Goal: Task Accomplishment & Management: Complete application form

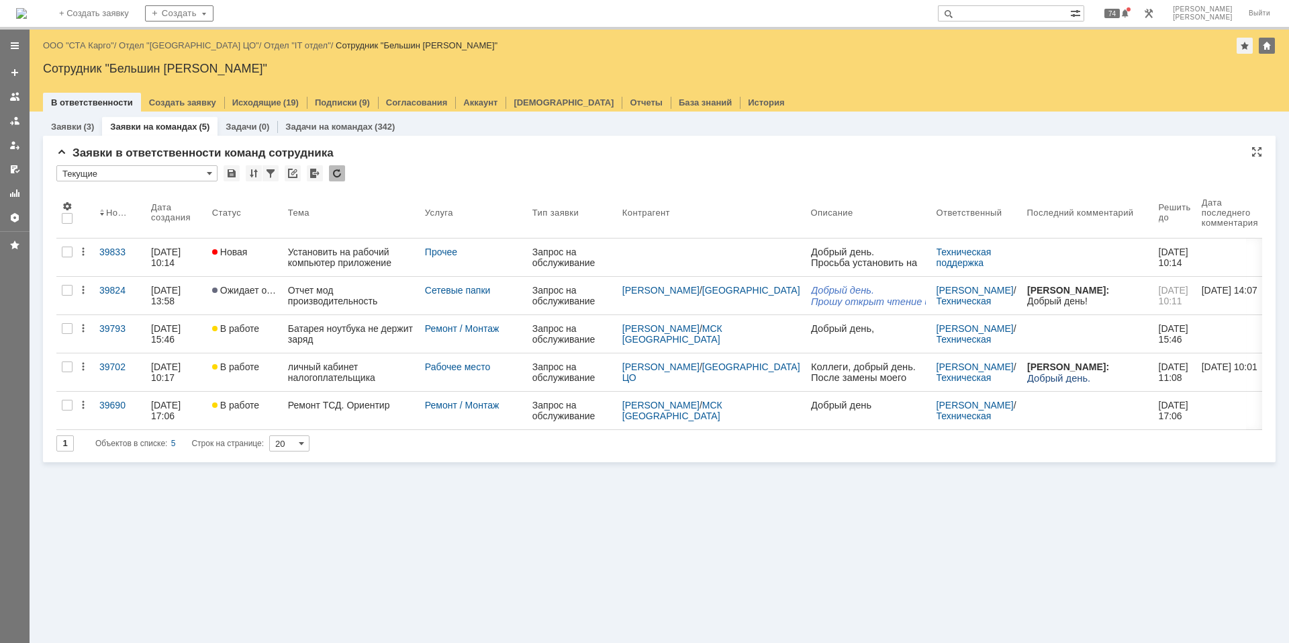
click at [338, 175] on div at bounding box center [337, 173] width 16 height 16
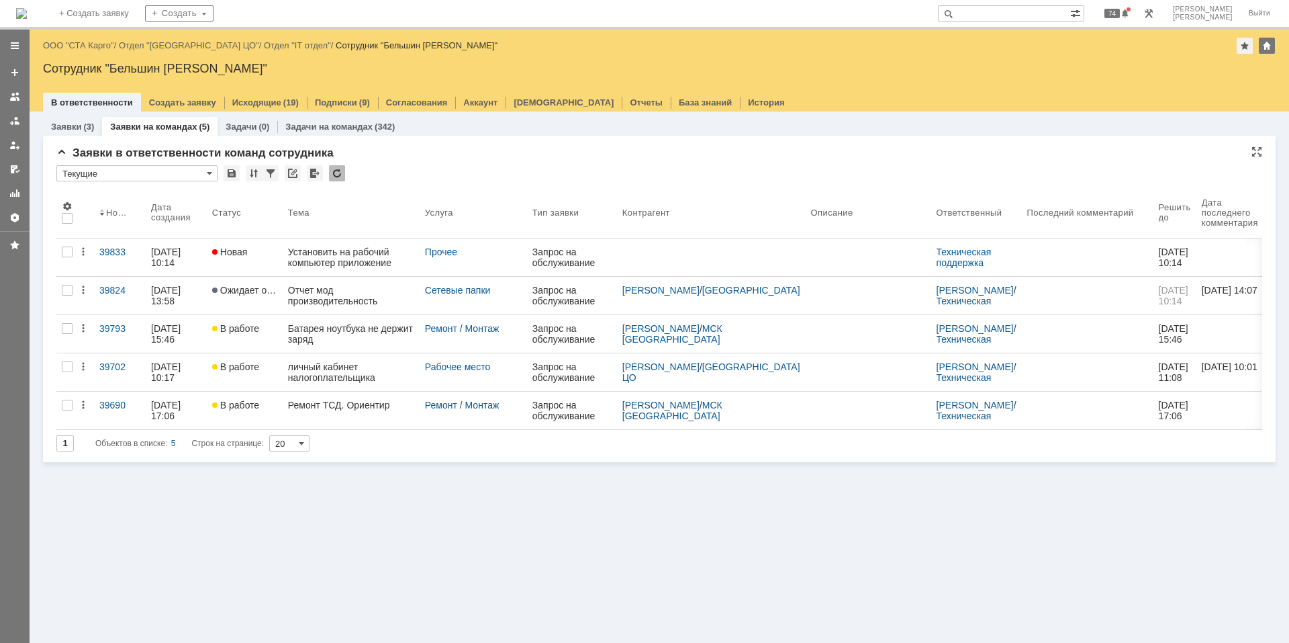
click at [337, 261] on div "Установить на рабочий компьютер приложение" at bounding box center [351, 256] width 126 height 21
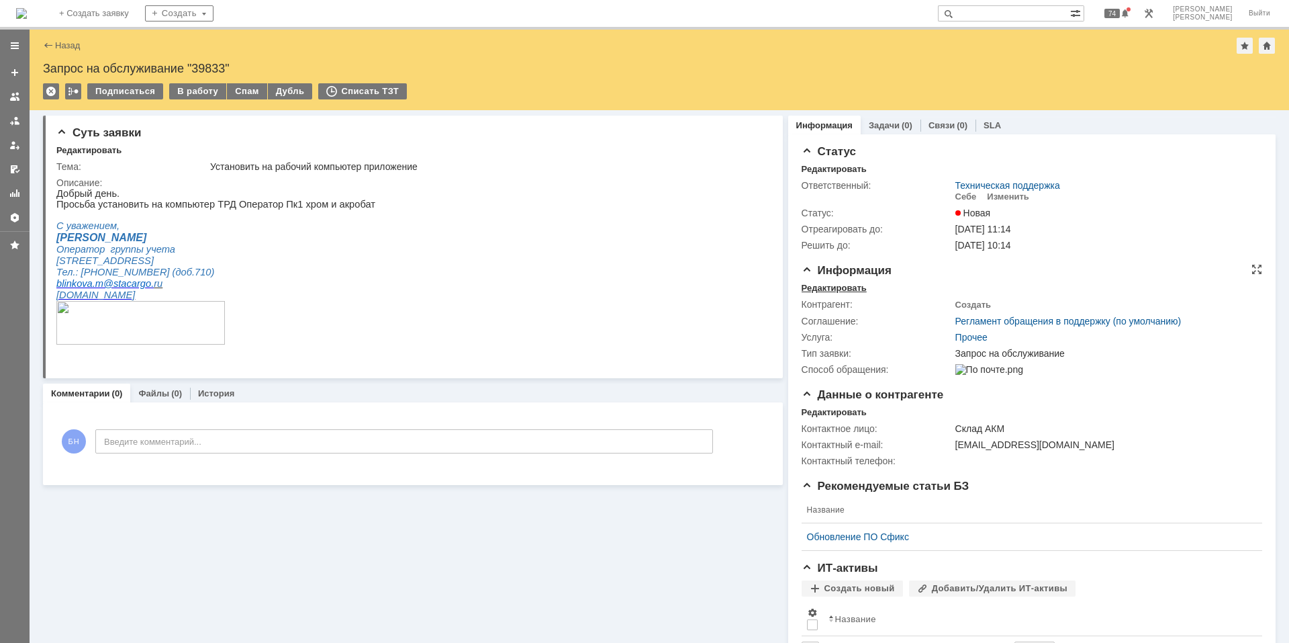
click at [818, 290] on div "Редактировать" at bounding box center [834, 288] width 65 height 11
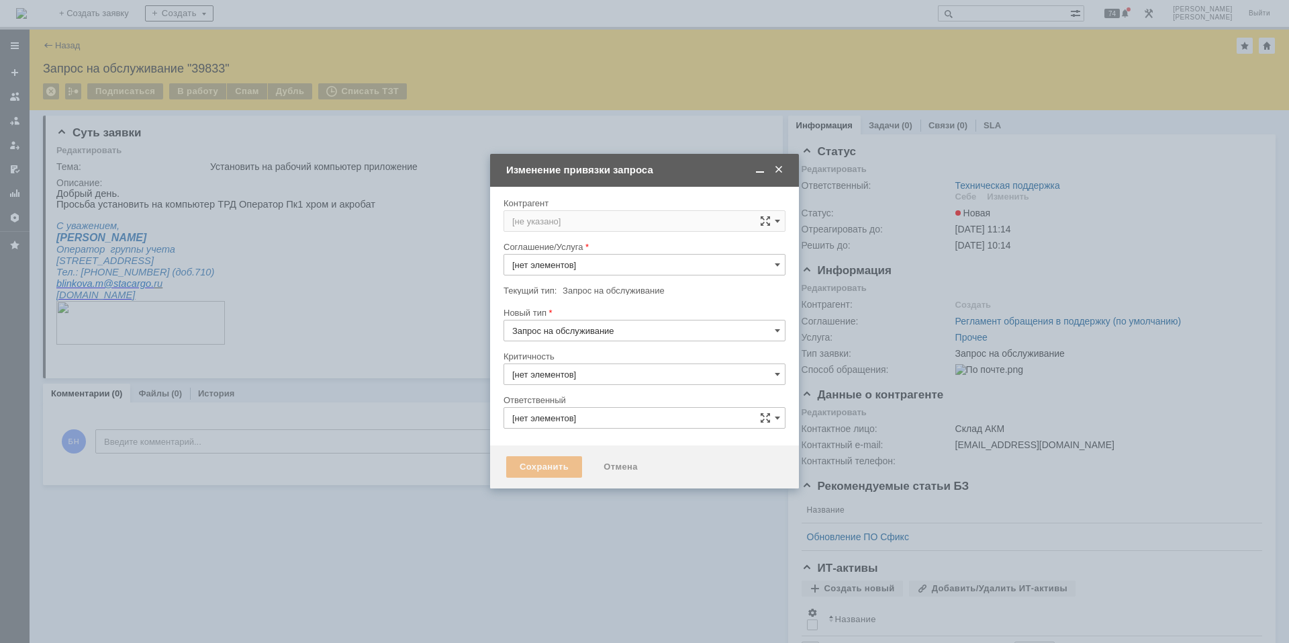
type input "3. Низкая"
type input "Техническая поддержка"
type input "Прочее"
type input "[не указано]"
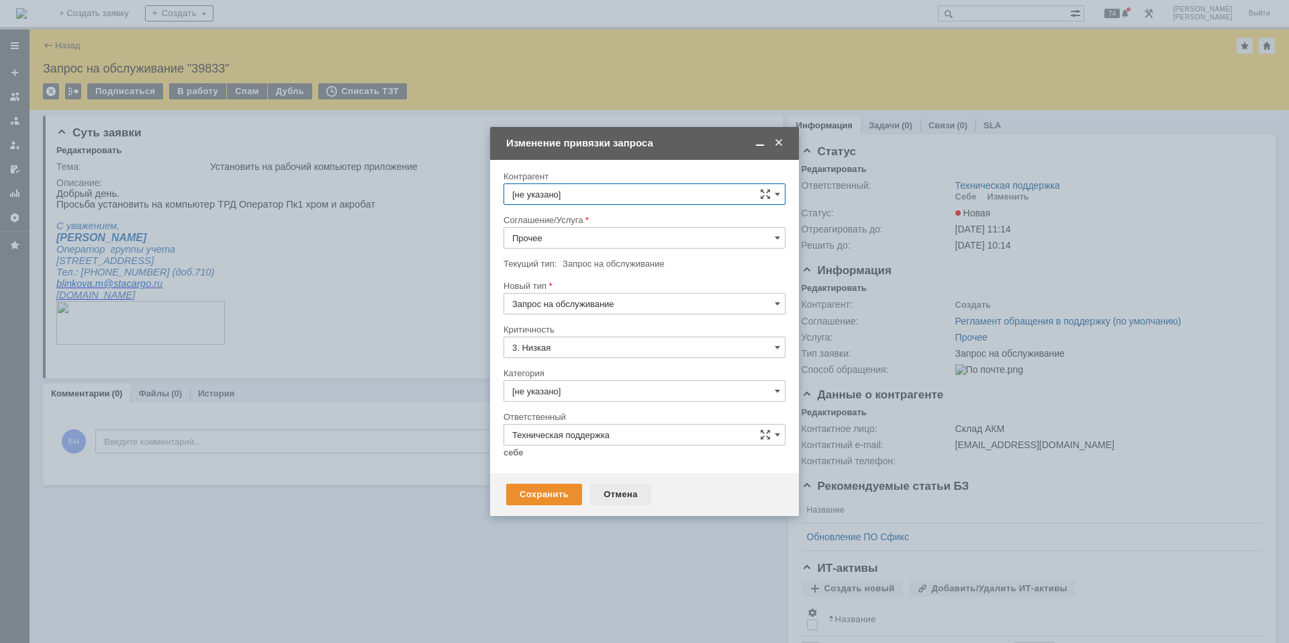
click at [627, 488] on div "Отмена" at bounding box center [620, 494] width 61 height 21
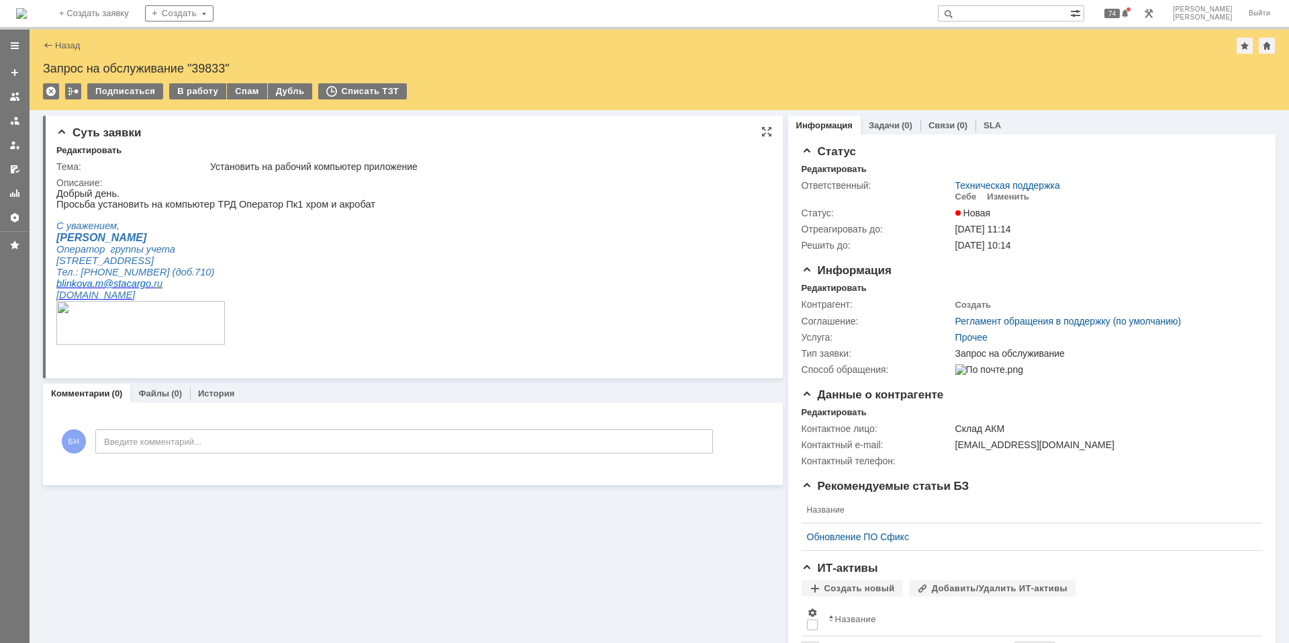
click at [81, 255] on span "Оператор группы учета" at bounding box center [115, 249] width 119 height 11
copy div "Оператор группы учета"
drag, startPoint x: 155, startPoint y: 291, endPoint x: 57, endPoint y: 288, distance: 98.1
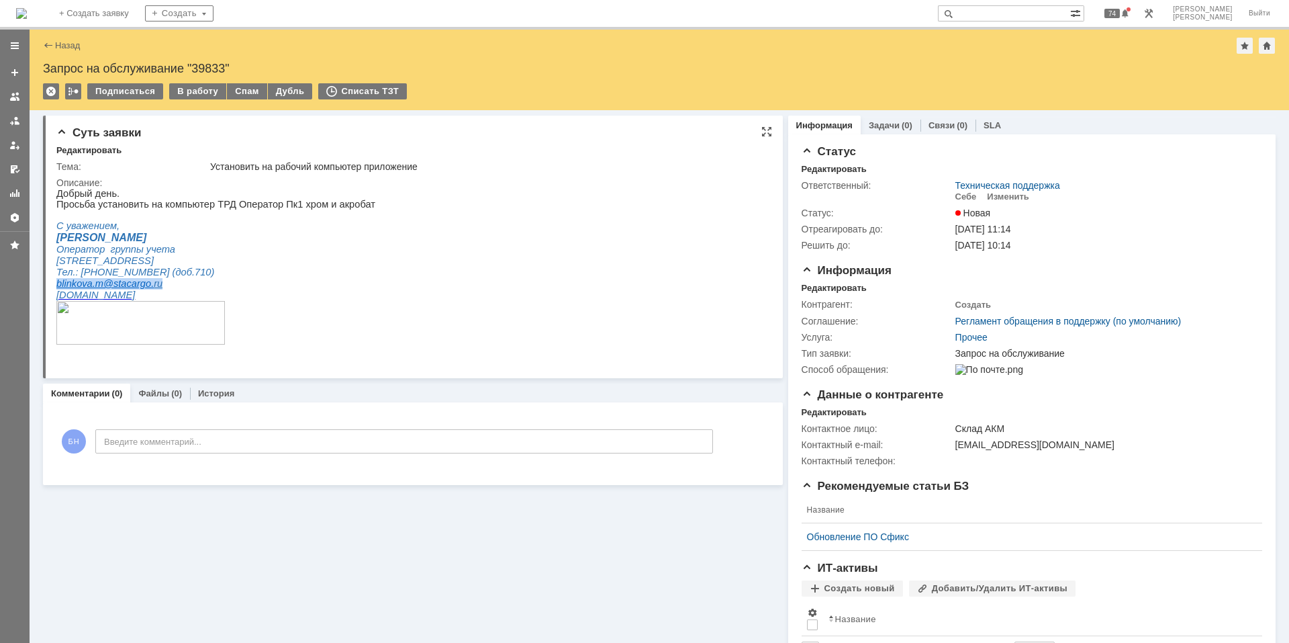
click at [57, 288] on p "blinkova.m@ stacargo . ru" at bounding box center [215, 283] width 319 height 11
copy p "blinkova.m@ stacargo . ru"
drag, startPoint x: 1046, startPoint y: 5, endPoint x: 1048, endPoint y: 13, distance: 7.7
click at [1046, 7] on input "text" at bounding box center [1004, 13] width 132 height 16
paste input "blinkova.m"
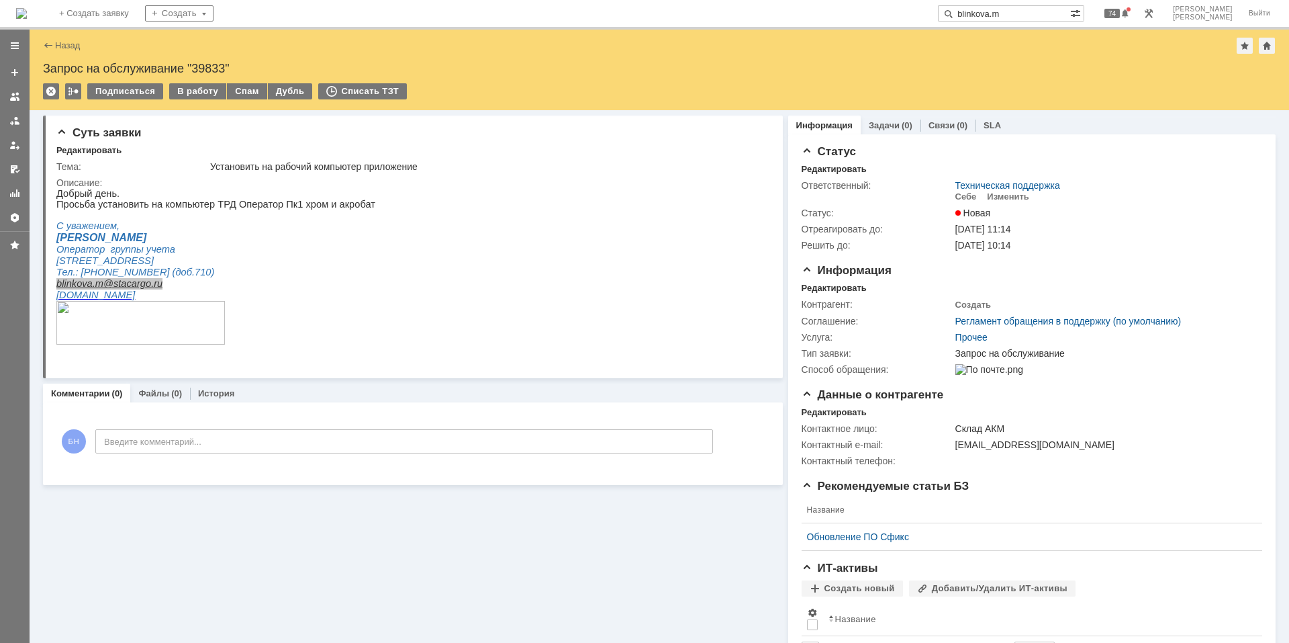
type input "blinkova.m"
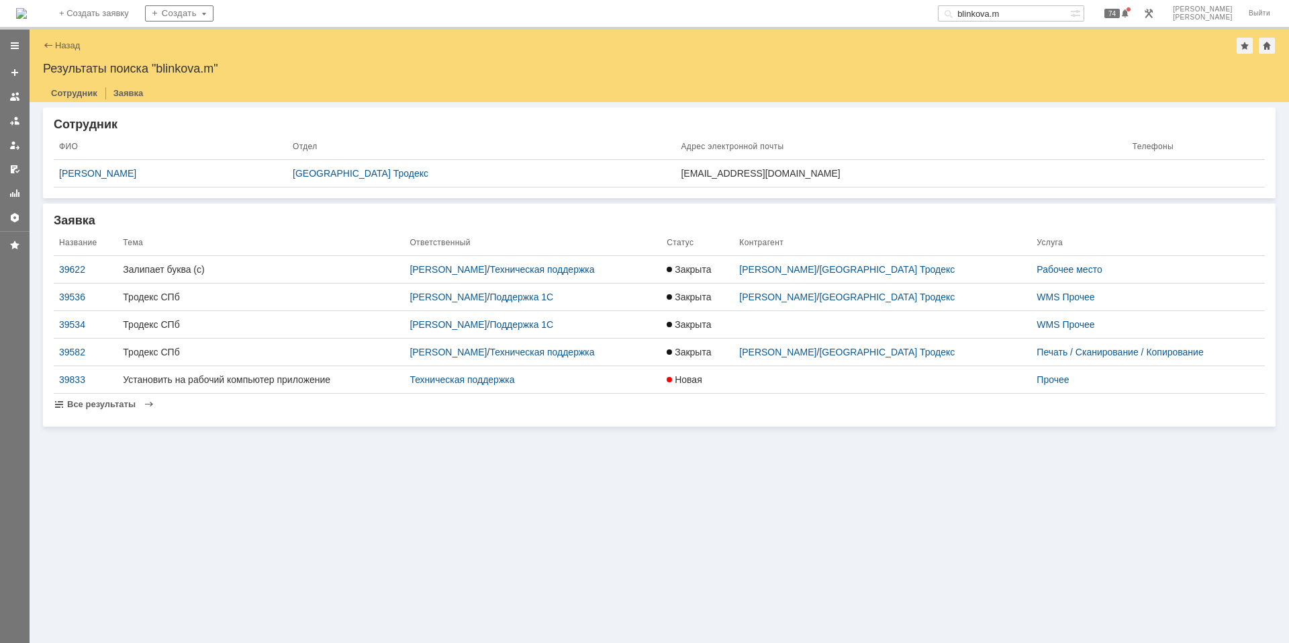
click at [127, 171] on div "[PERSON_NAME]" at bounding box center [170, 173] width 223 height 11
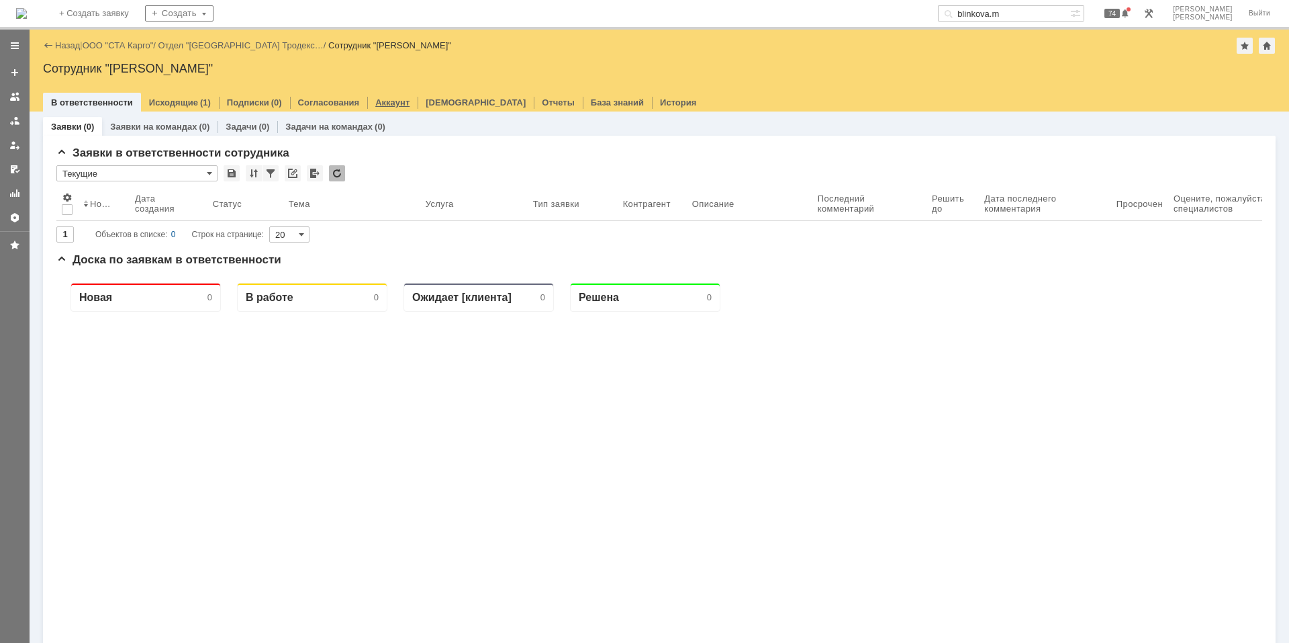
click at [402, 103] on div "Аккаунт" at bounding box center [392, 102] width 50 height 19
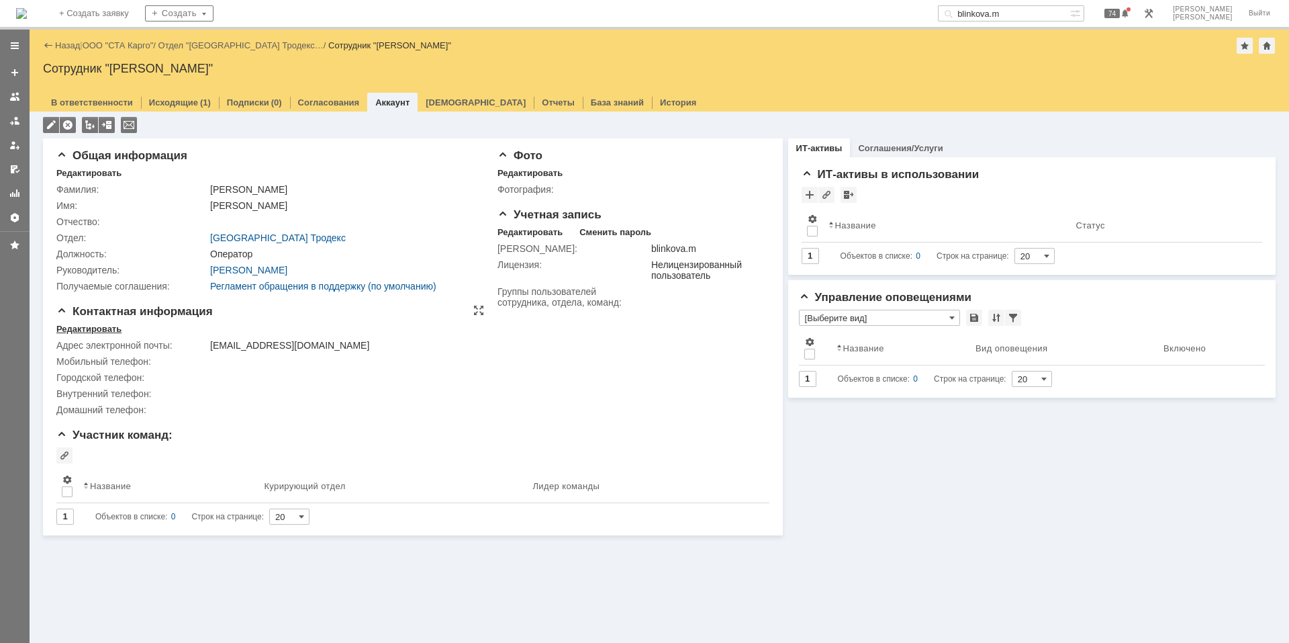
click at [95, 330] on div "Редактировать" at bounding box center [88, 329] width 65 height 11
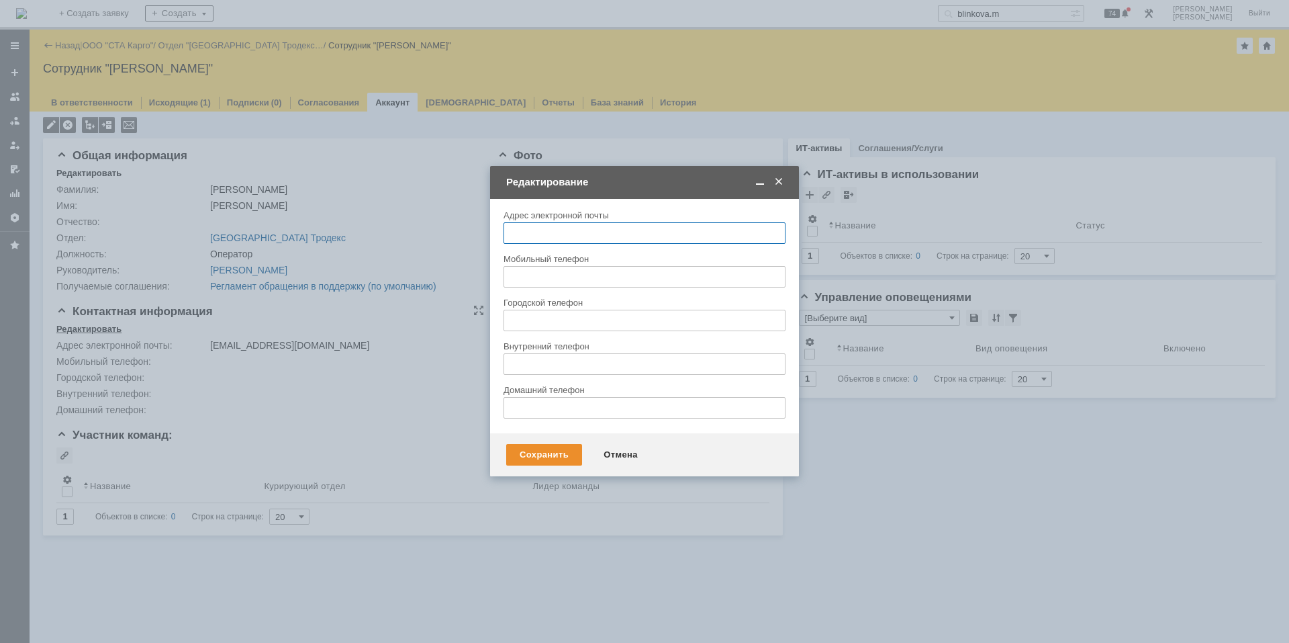
type input "[EMAIL_ADDRESS][DOMAIN_NAME]"
drag, startPoint x: 622, startPoint y: 228, endPoint x: 760, endPoint y: 240, distance: 138.9
click at [760, 240] on input "[EMAIL_ADDRESS][DOMAIN_NAME]" at bounding box center [645, 232] width 282 height 21
click at [711, 234] on input "[EMAIL_ADDRESS][DOMAIN_NAME]" at bounding box center [645, 232] width 282 height 21
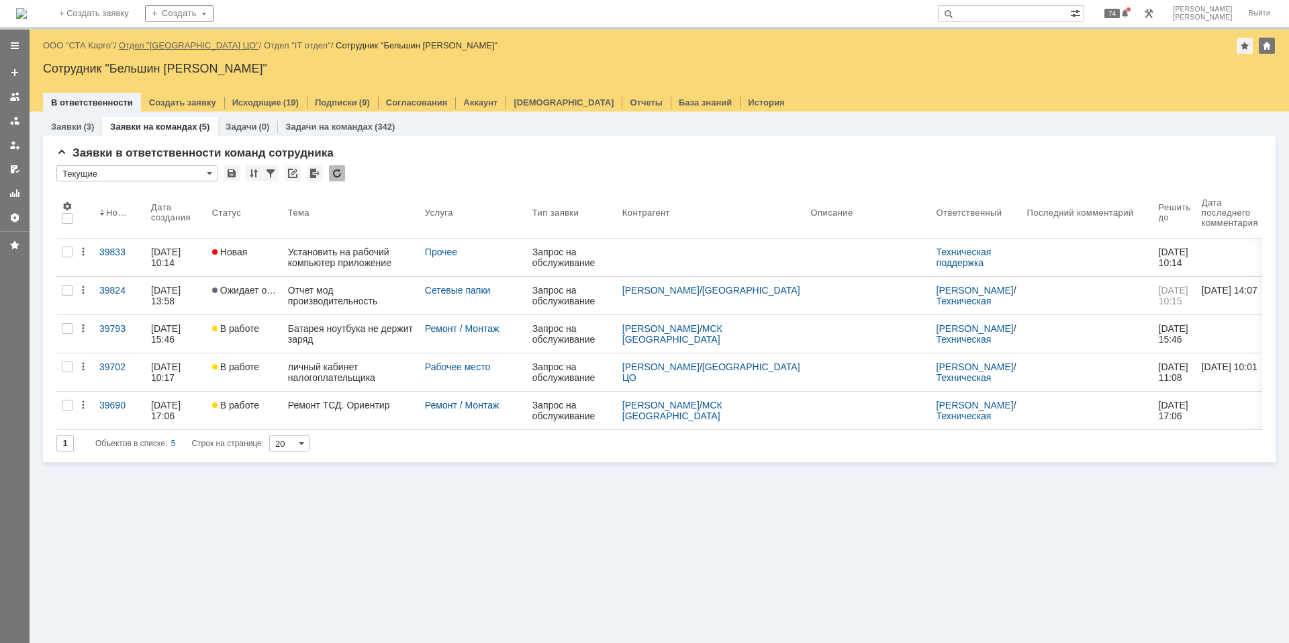
click at [177, 44] on link "Отдел "[GEOGRAPHIC_DATA] ЦО"" at bounding box center [189, 45] width 140 height 10
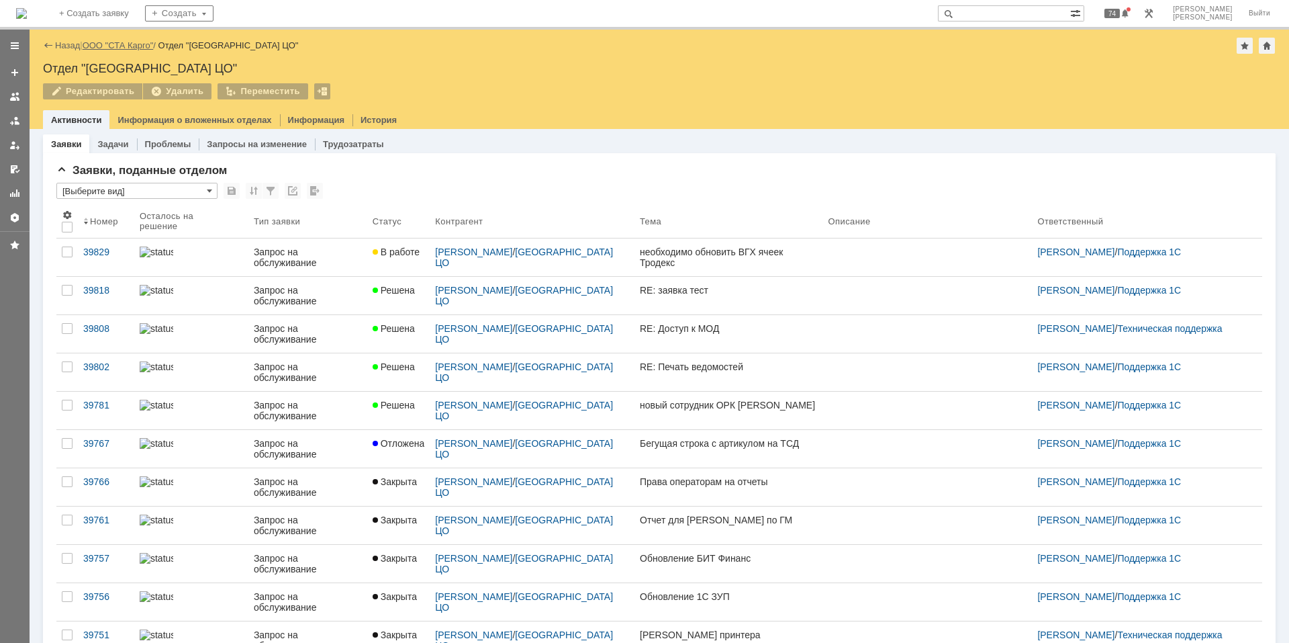
click at [127, 44] on link "ООО "СТА Карго"" at bounding box center [118, 45] width 71 height 10
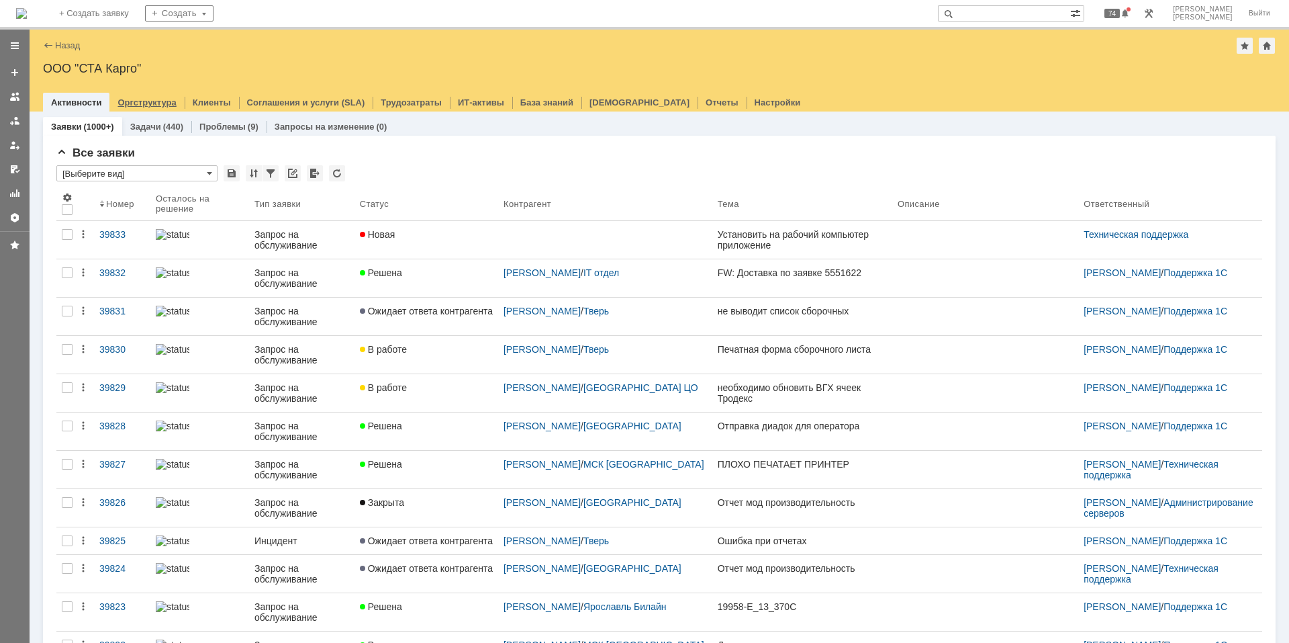
click at [162, 95] on div "Оргструктура" at bounding box center [146, 102] width 75 height 19
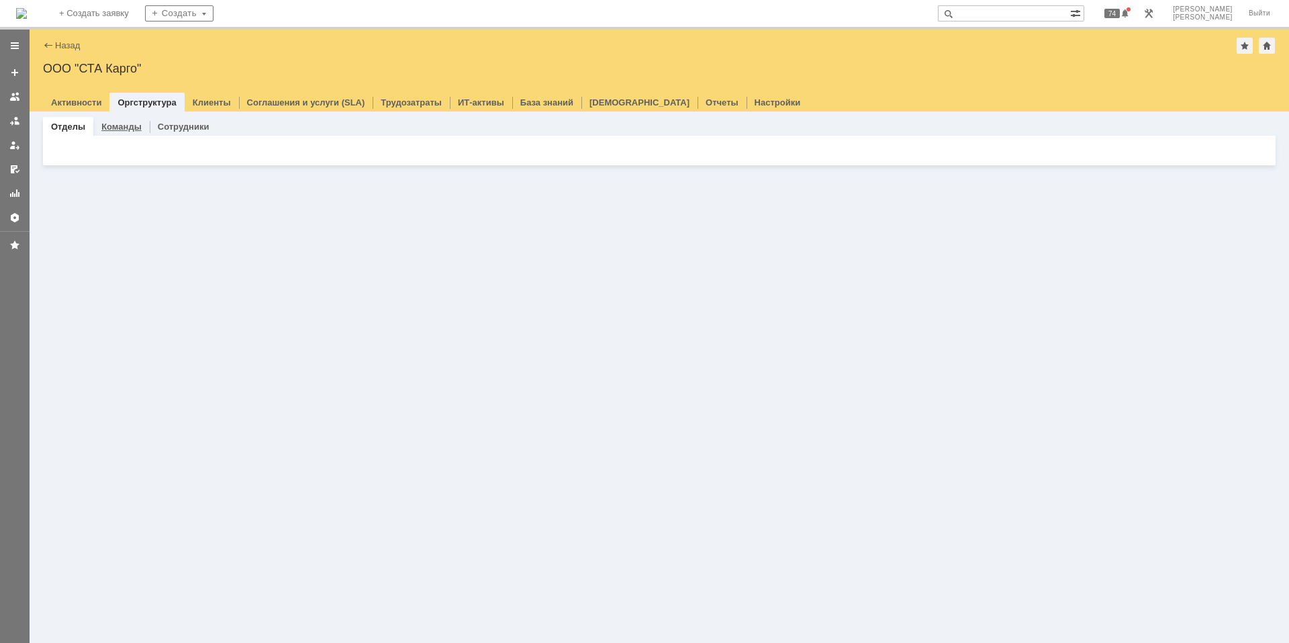
click at [121, 130] on link "Команды" at bounding box center [121, 127] width 40 height 10
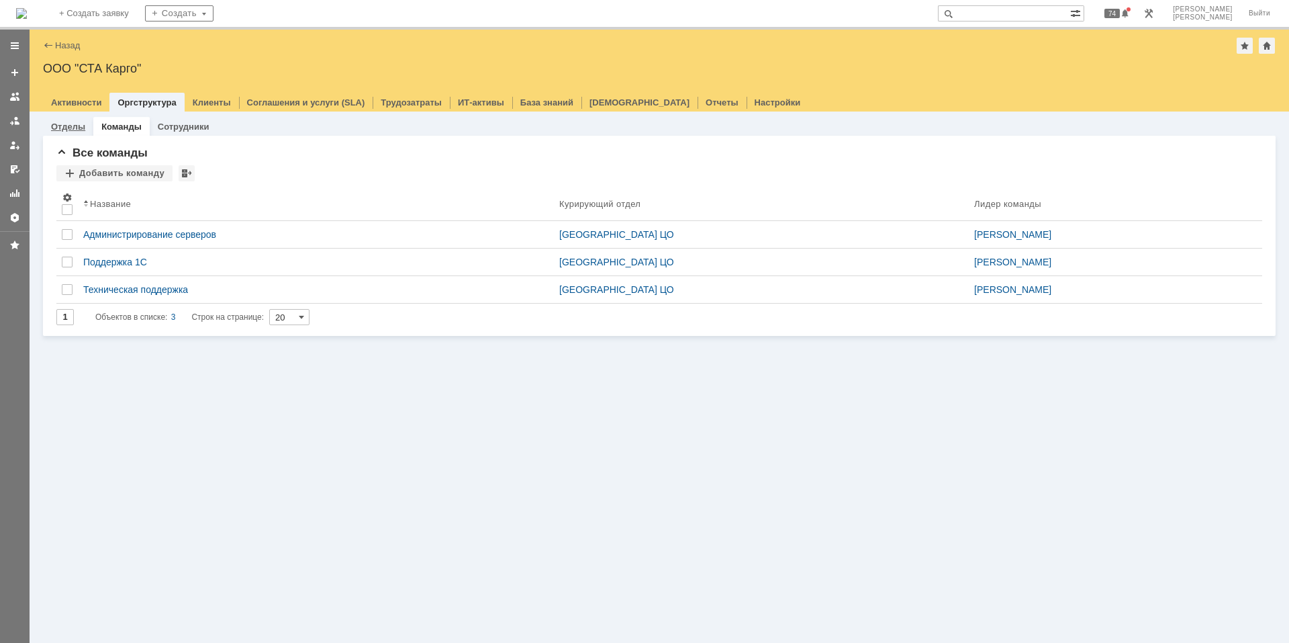
click at [67, 126] on link "Отделы" at bounding box center [68, 127] width 34 height 10
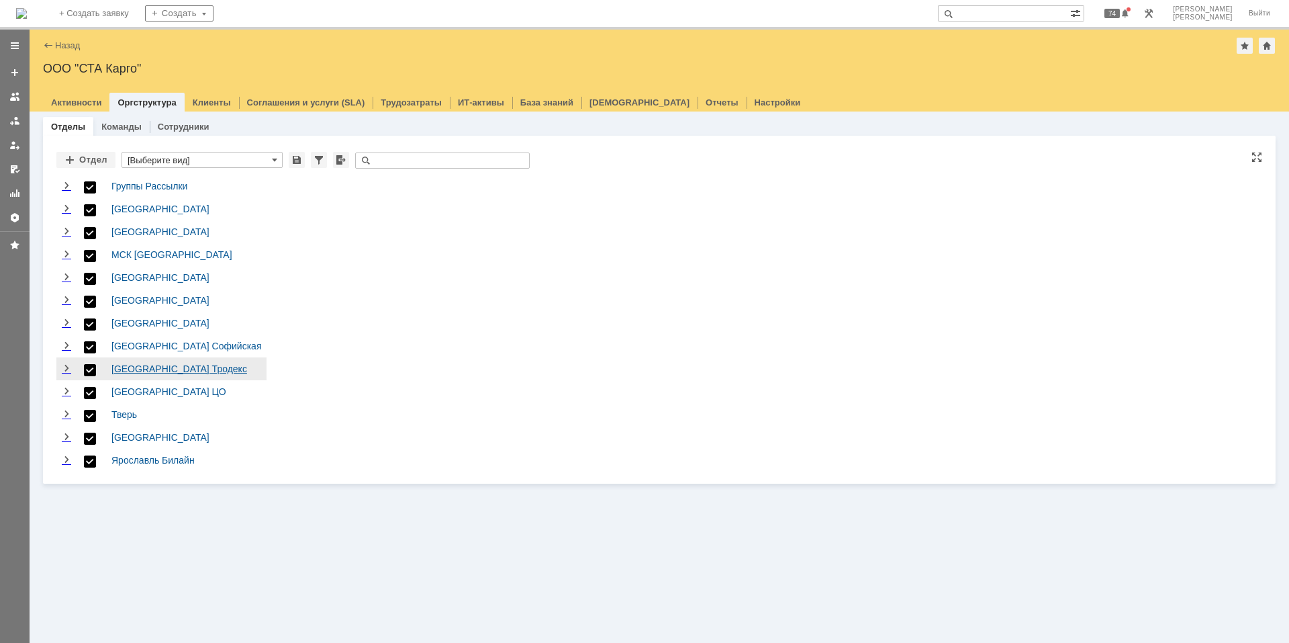
click at [142, 363] on link "[GEOGRAPHIC_DATA] Тродекс" at bounding box center [179, 368] width 136 height 11
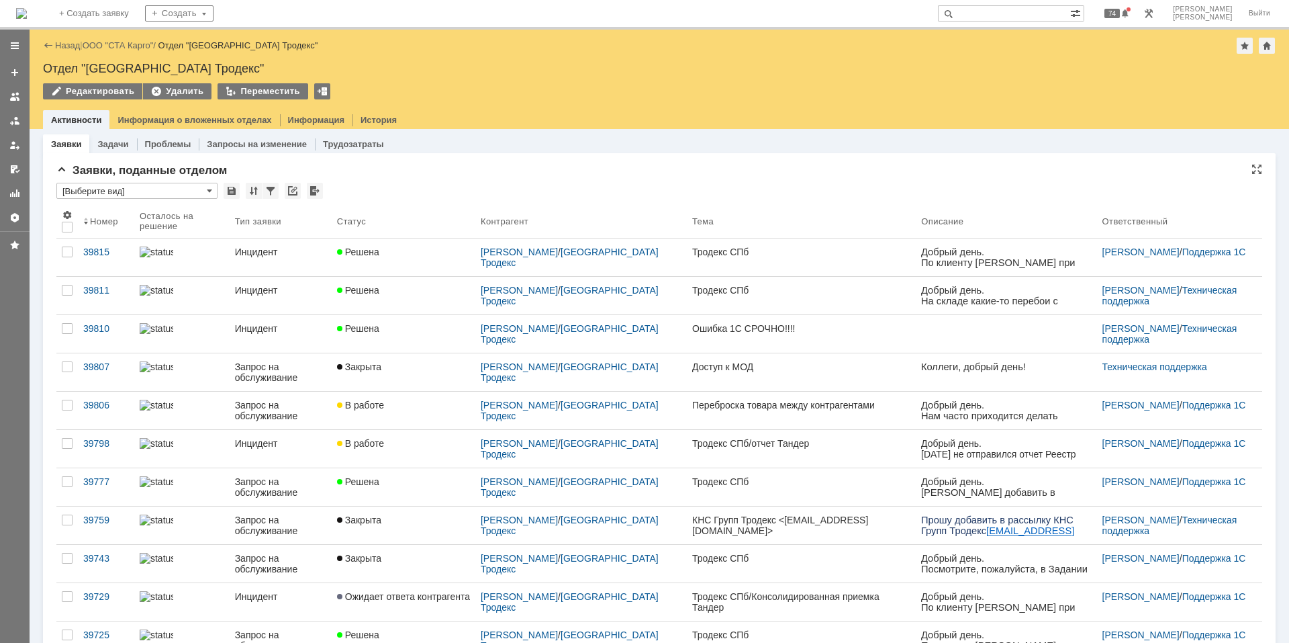
click at [182, 187] on input "[Выберите вид]" at bounding box center [136, 191] width 161 height 16
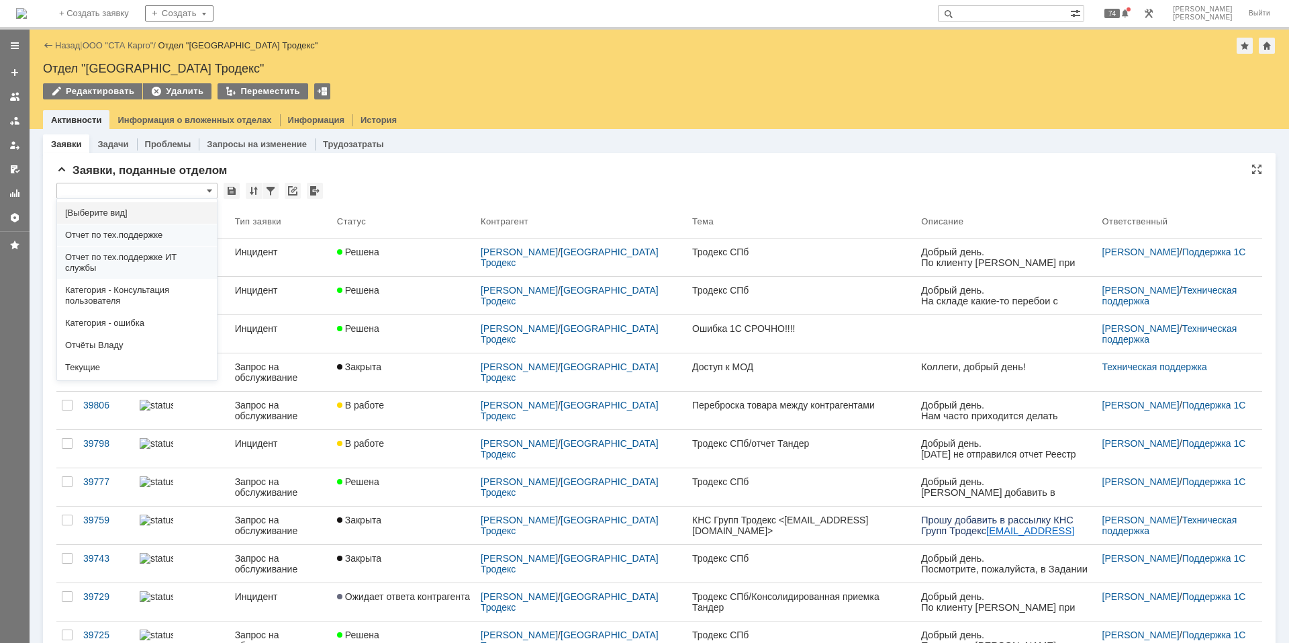
click at [182, 187] on input "text" at bounding box center [136, 191] width 161 height 16
click at [449, 168] on div "Заявки, поданные отделом" at bounding box center [659, 170] width 1206 height 13
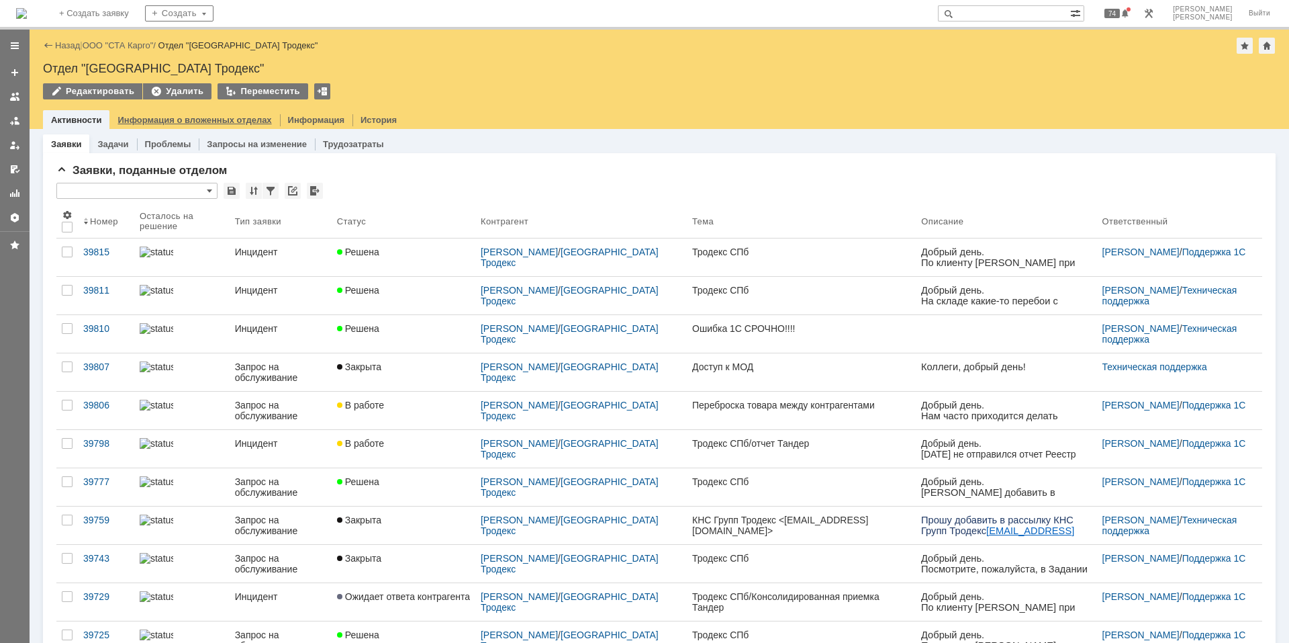
type input "[Выберите вид]"
click at [288, 122] on link "Информация" at bounding box center [316, 120] width 56 height 10
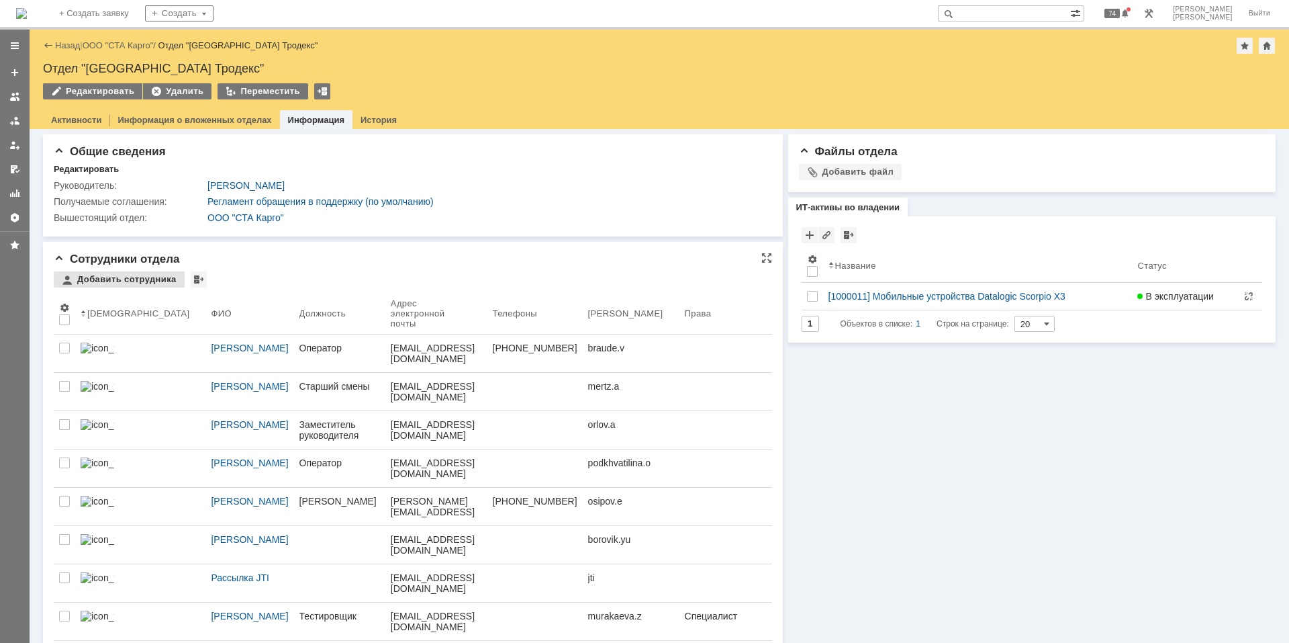
click at [135, 280] on div "Добавить сотрудника" at bounding box center [119, 279] width 131 height 16
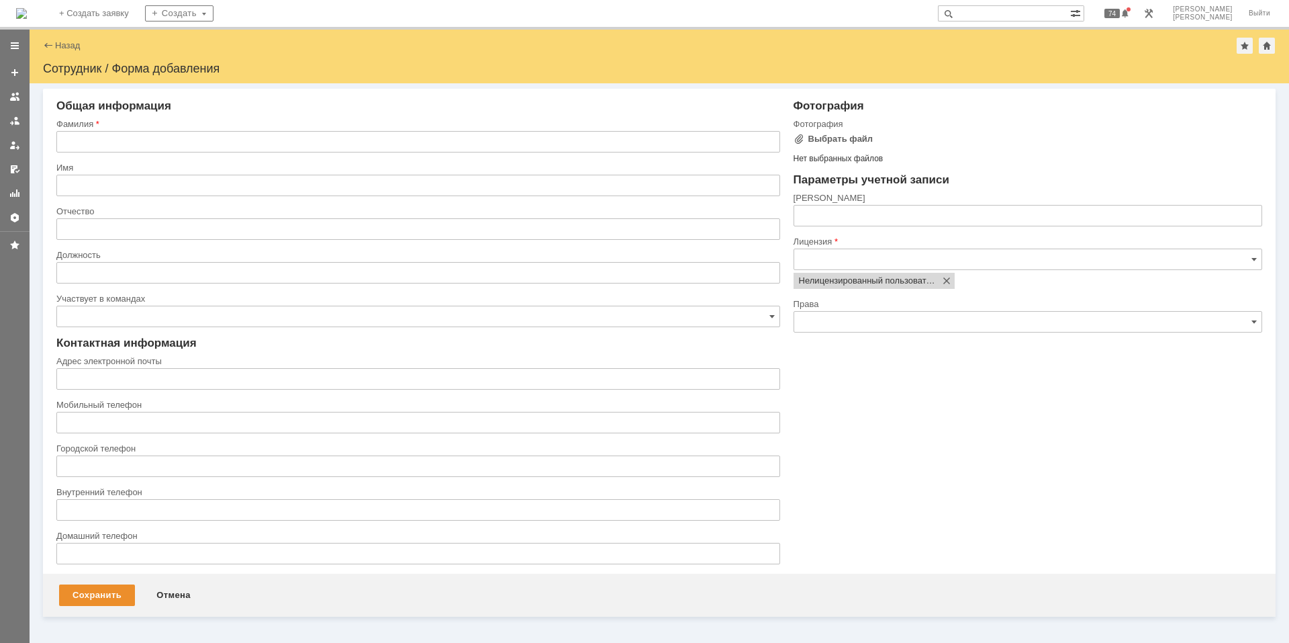
click at [166, 128] on div "Фамилия" at bounding box center [416, 124] width 721 height 9
click at [165, 147] on input "text" at bounding box center [418, 141] width 724 height 21
type input "[PERSON_NAME]"
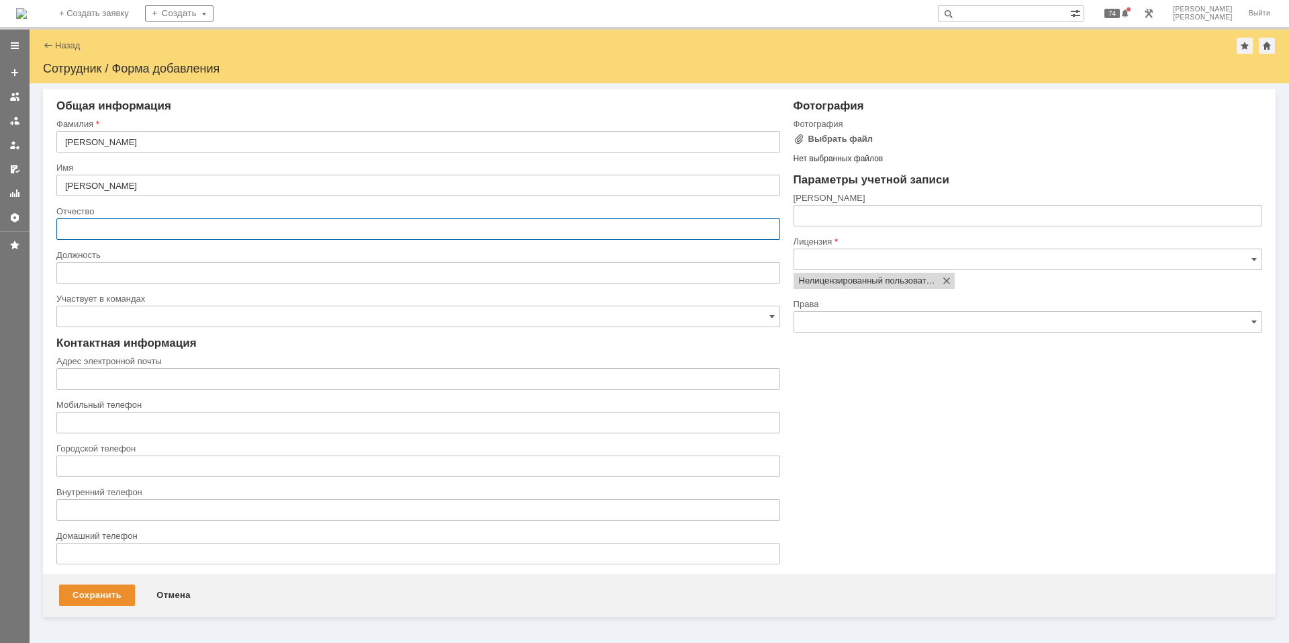
click at [85, 235] on input "text" at bounding box center [418, 228] width 724 height 21
click at [90, 271] on input "text" at bounding box center [418, 272] width 724 height 21
paste input "Оператор группы учета"
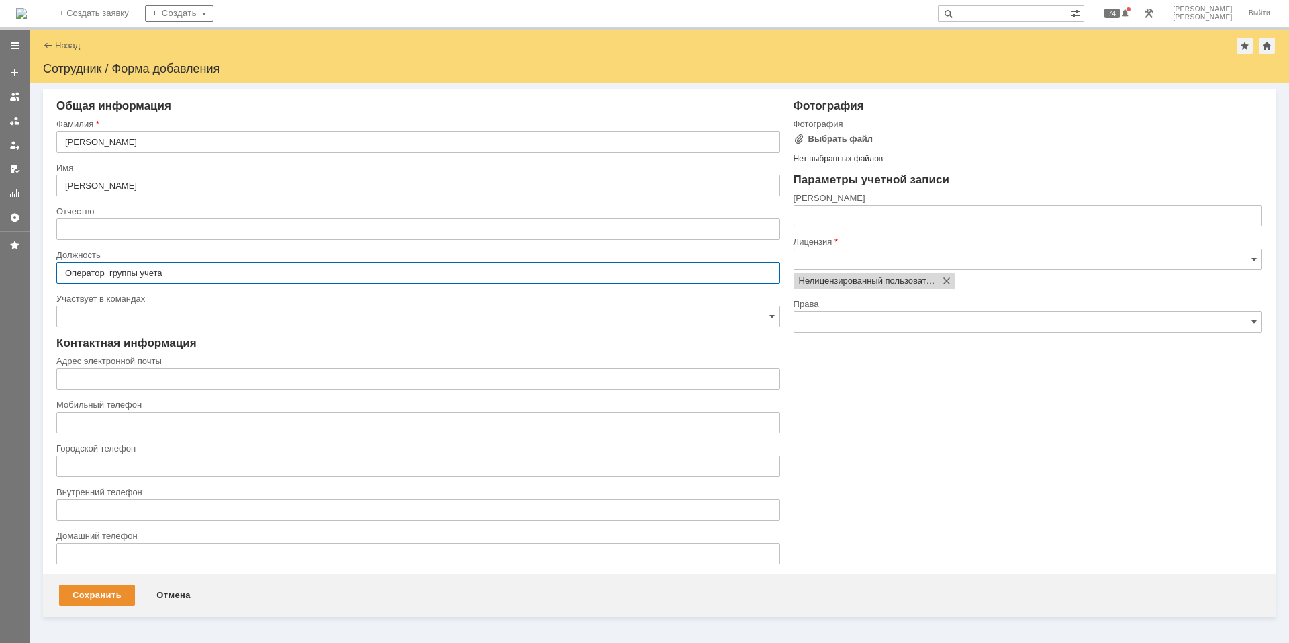
click at [107, 271] on input "Оператор группы учета" at bounding box center [418, 272] width 724 height 21
type input "Оператор группы учета"
click at [108, 381] on input "text" at bounding box center [418, 378] width 724 height 21
paste input "[EMAIL_ADDRESS][DOMAIN_NAME]"
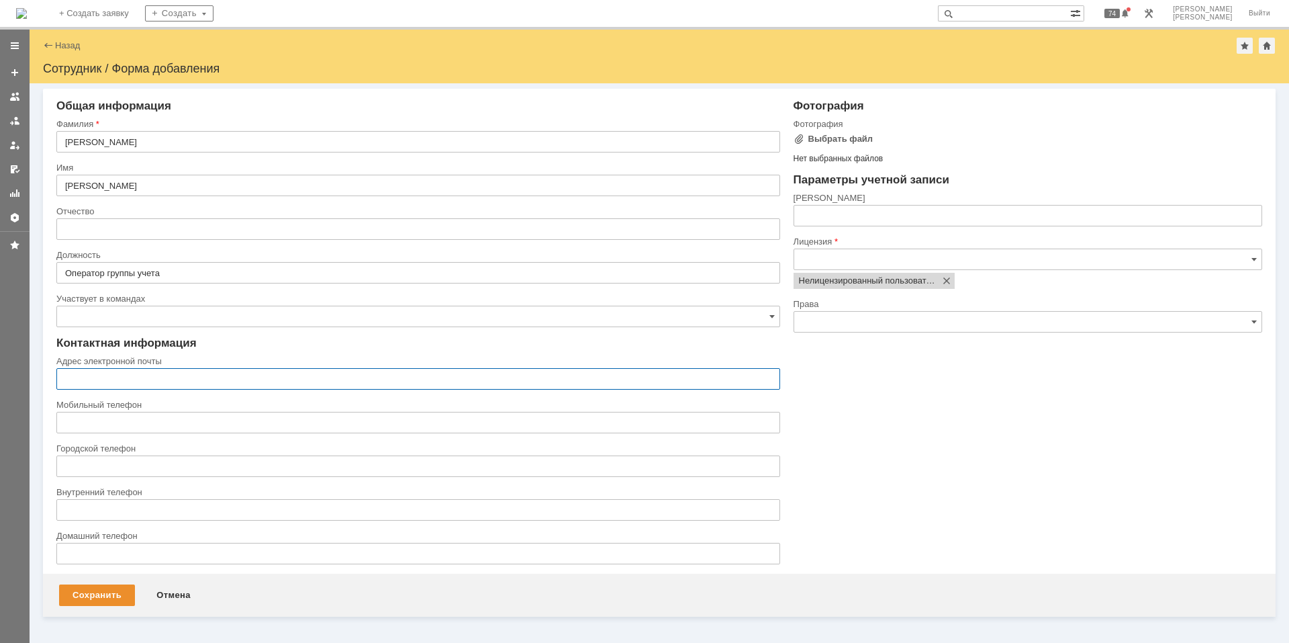
type input "[EMAIL_ADDRESS][DOMAIN_NAME]"
click at [807, 208] on input "text" at bounding box center [1028, 215] width 469 height 21
paste input "[EMAIL_ADDRESS][DOMAIN_NAME]"
drag, startPoint x: 846, startPoint y: 216, endPoint x: 1003, endPoint y: 203, distance: 158.3
click at [1003, 203] on div "Логин [EMAIL_ADDRESS][DOMAIN_NAME]" at bounding box center [1028, 214] width 469 height 44
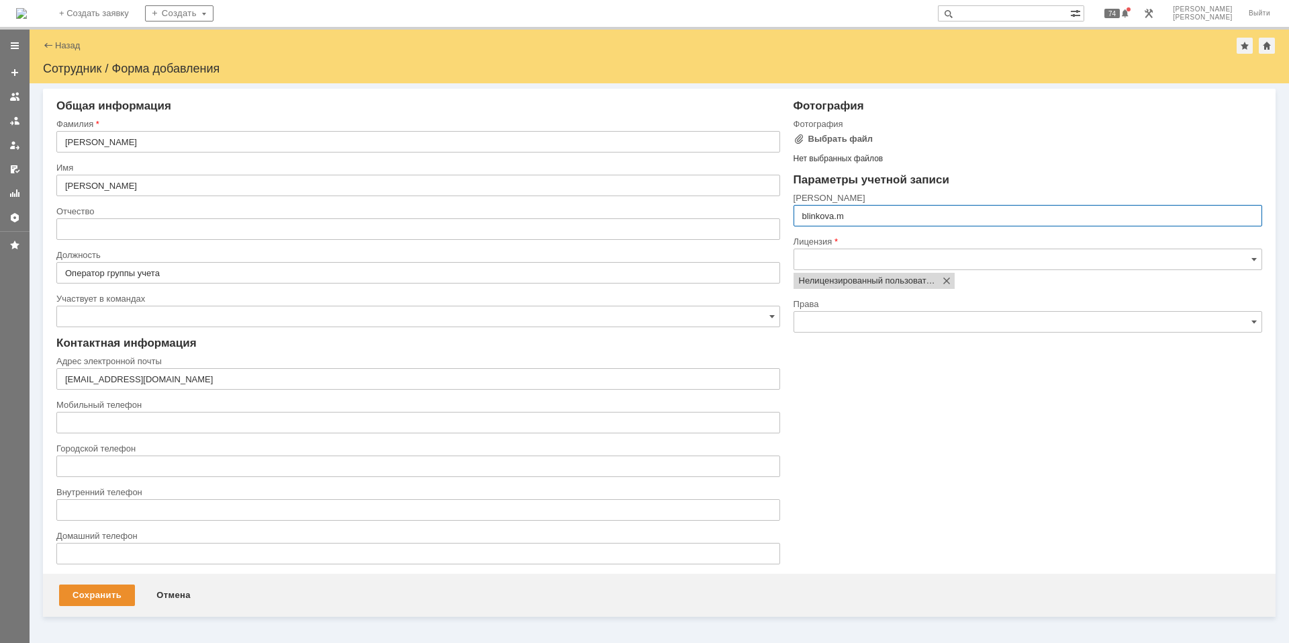
type input "blinkova.m"
click at [1034, 405] on div "Фотография Фотография Выбрать файл Нет выбранных файлов Перетащите файлы сюда П…" at bounding box center [1021, 336] width 482 height 474
click at [105, 597] on div "Сохранить" at bounding box center [97, 594] width 76 height 21
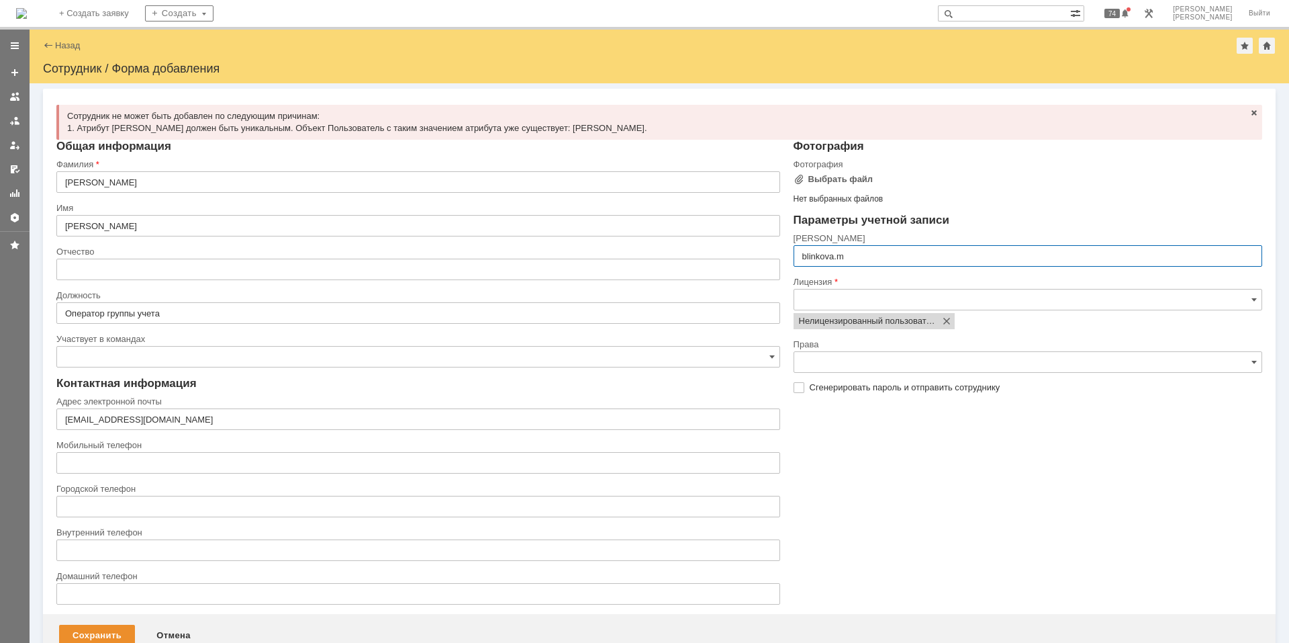
click at [27, 16] on img at bounding box center [21, 13] width 11 height 11
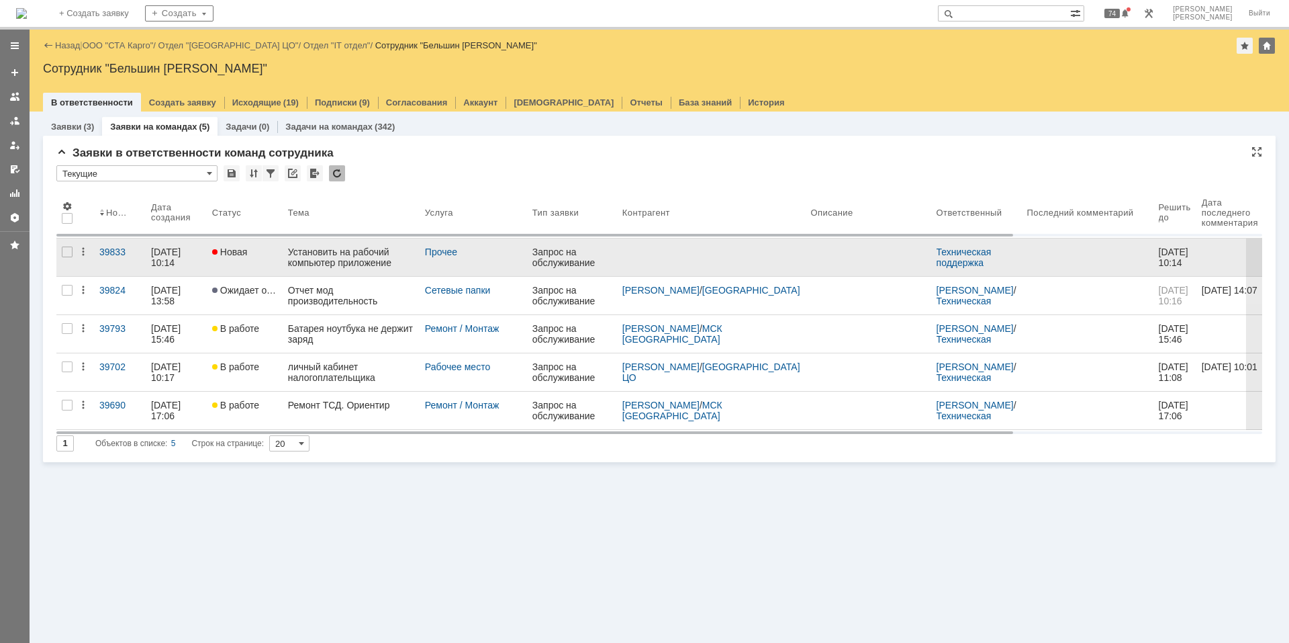
click at [327, 262] on div "Установить на рабочий компьютер приложение" at bounding box center [351, 256] width 126 height 21
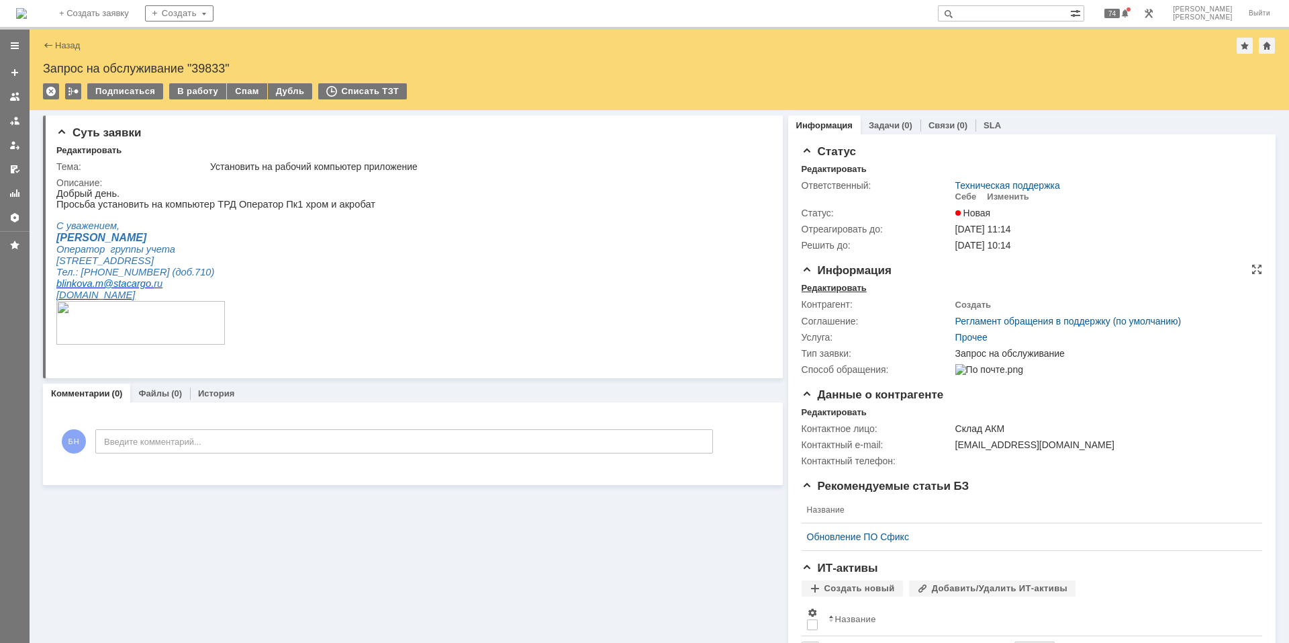
click at [835, 283] on div "Редактировать" at bounding box center [834, 288] width 65 height 11
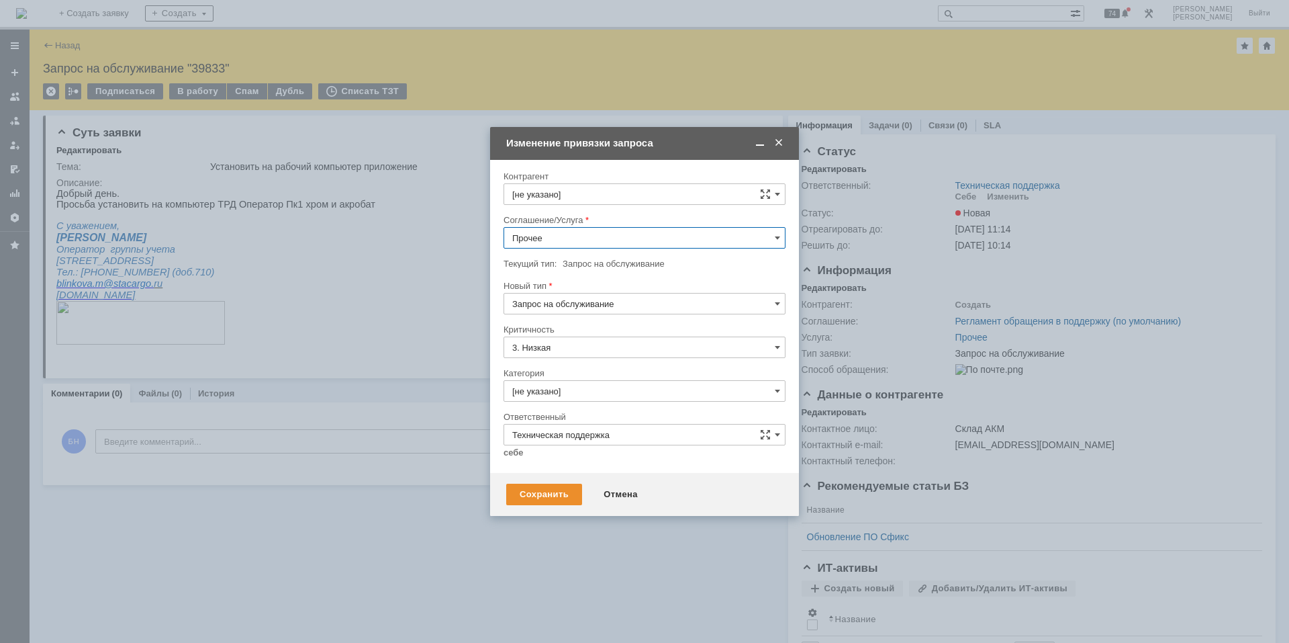
click at [561, 228] on input "Прочее" at bounding box center [645, 237] width 282 height 21
click at [589, 194] on input "[не указано]" at bounding box center [645, 193] width 282 height 21
type input "Прочее"
click at [617, 299] on div "[PERSON_NAME]" at bounding box center [661, 294] width 232 height 11
type input "[PERSON_NAME]"
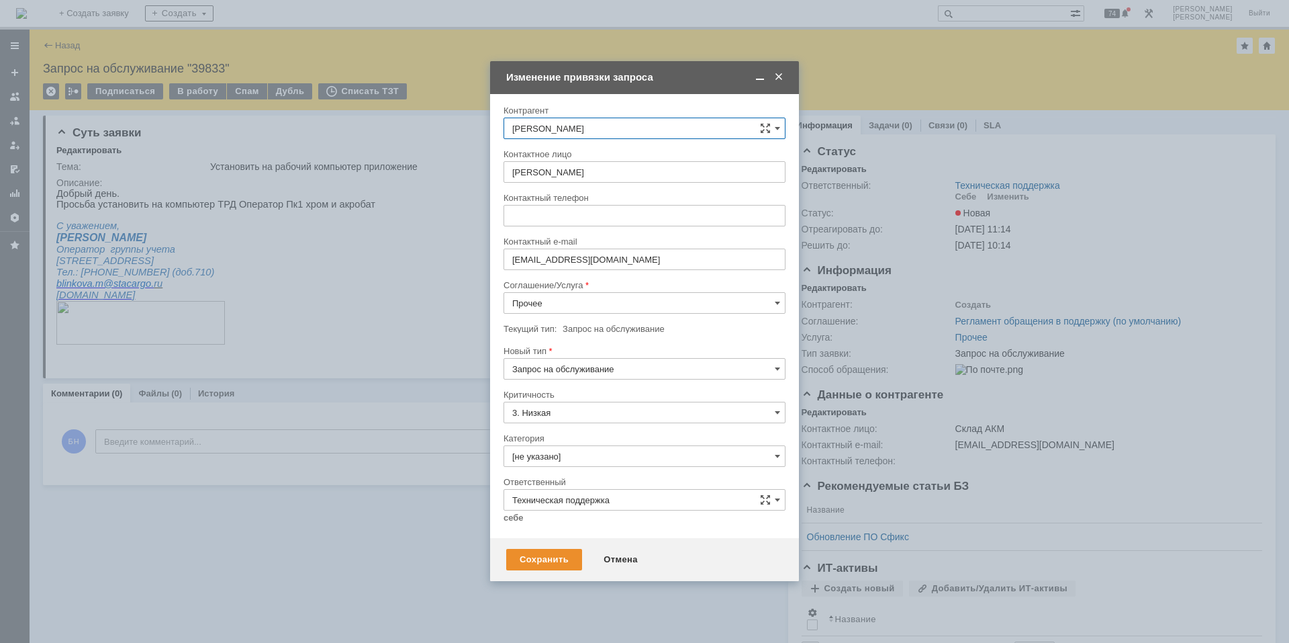
click at [600, 302] on input "Прочее" at bounding box center [645, 302] width 282 height 21
click at [633, 467] on span "Рабочее место" at bounding box center [644, 468] width 265 height 11
type input "Рабочее место"
click at [624, 441] on div "Категория" at bounding box center [643, 438] width 279 height 9
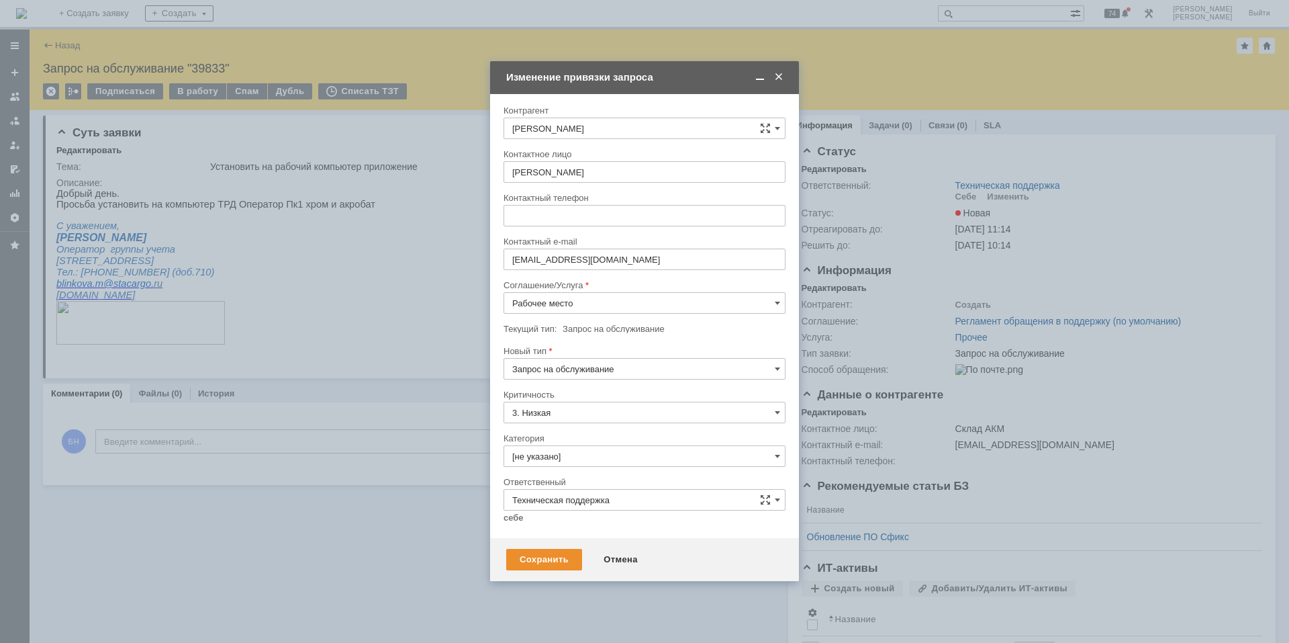
click at [624, 443] on div "Категория" at bounding box center [645, 439] width 282 height 13
click at [629, 453] on input "[не указано]" at bounding box center [645, 455] width 282 height 21
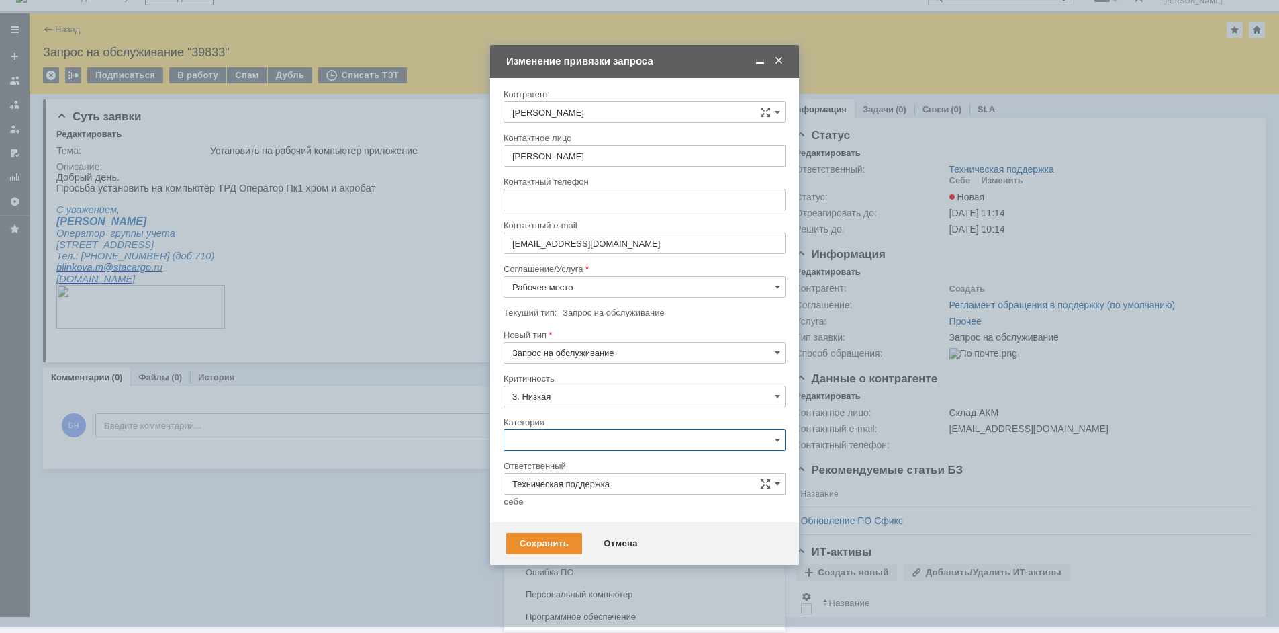
scroll to position [394, 0]
click at [655, 583] on span "Персональный компьютер" at bounding box center [644, 580] width 265 height 11
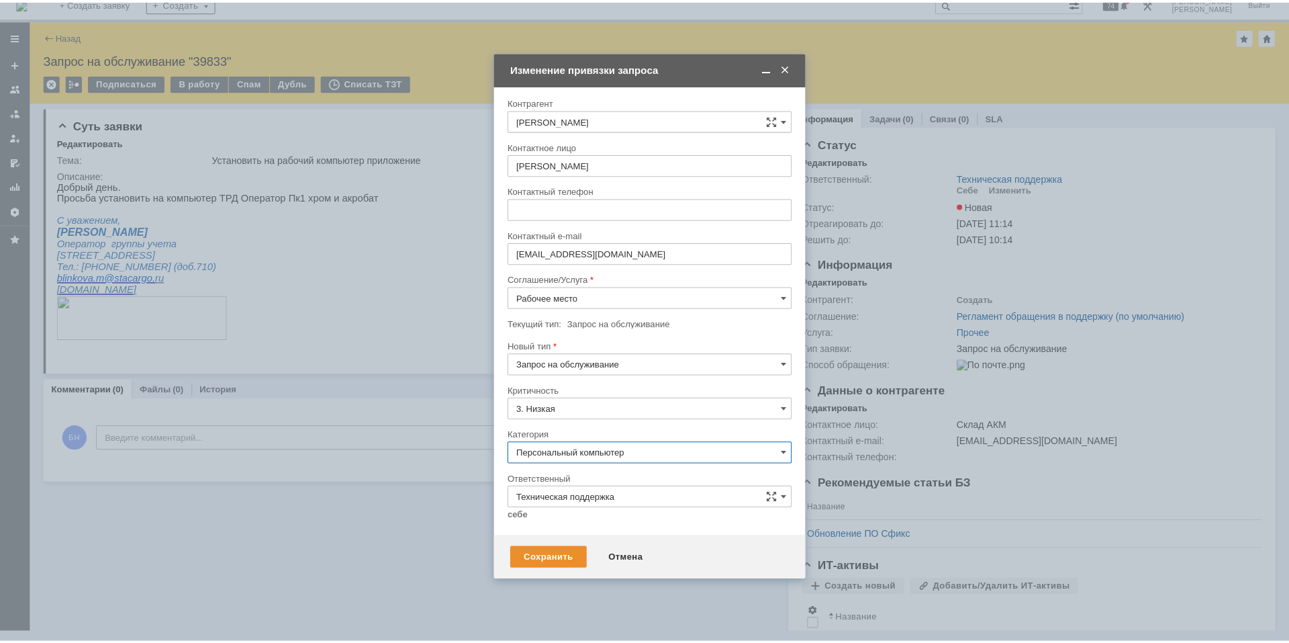
scroll to position [0, 0]
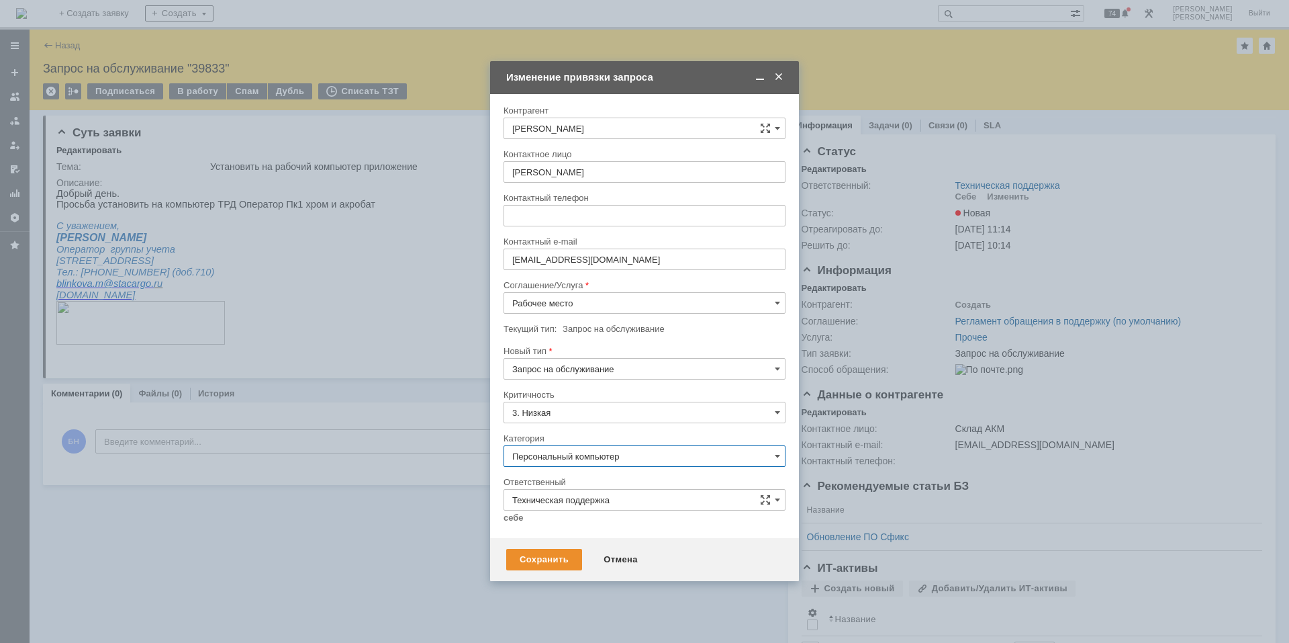
type input "Персональный компьютер"
click at [547, 497] on input "Техническая поддержка" at bounding box center [645, 499] width 282 height 21
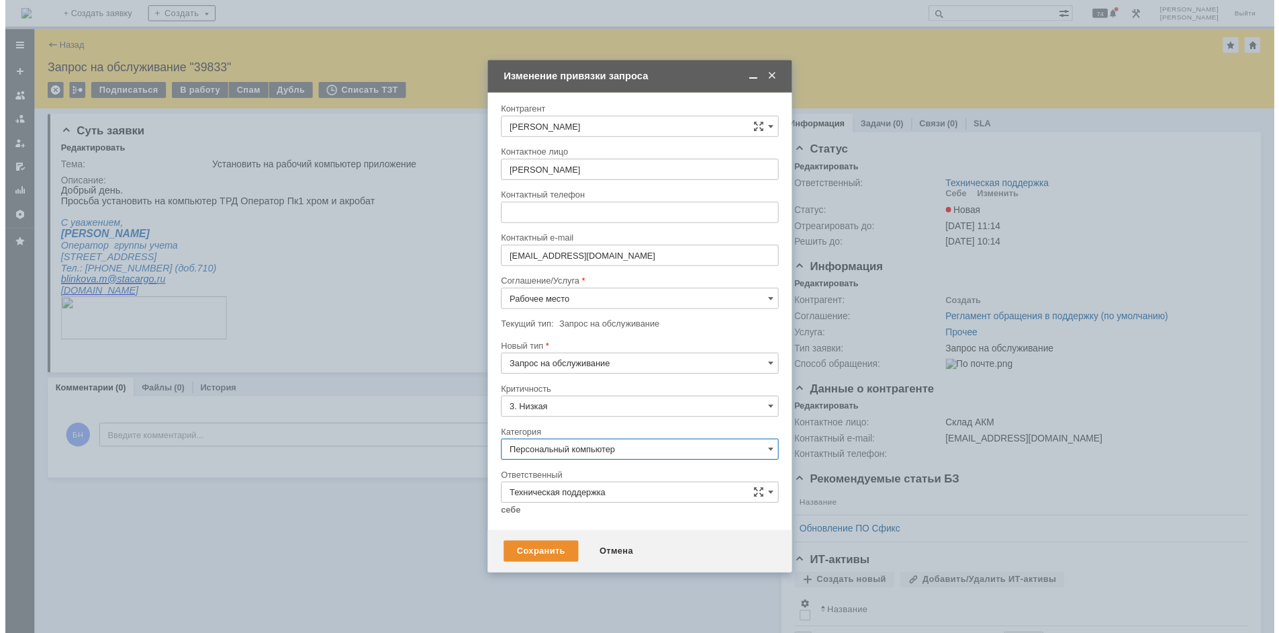
scroll to position [60, 0]
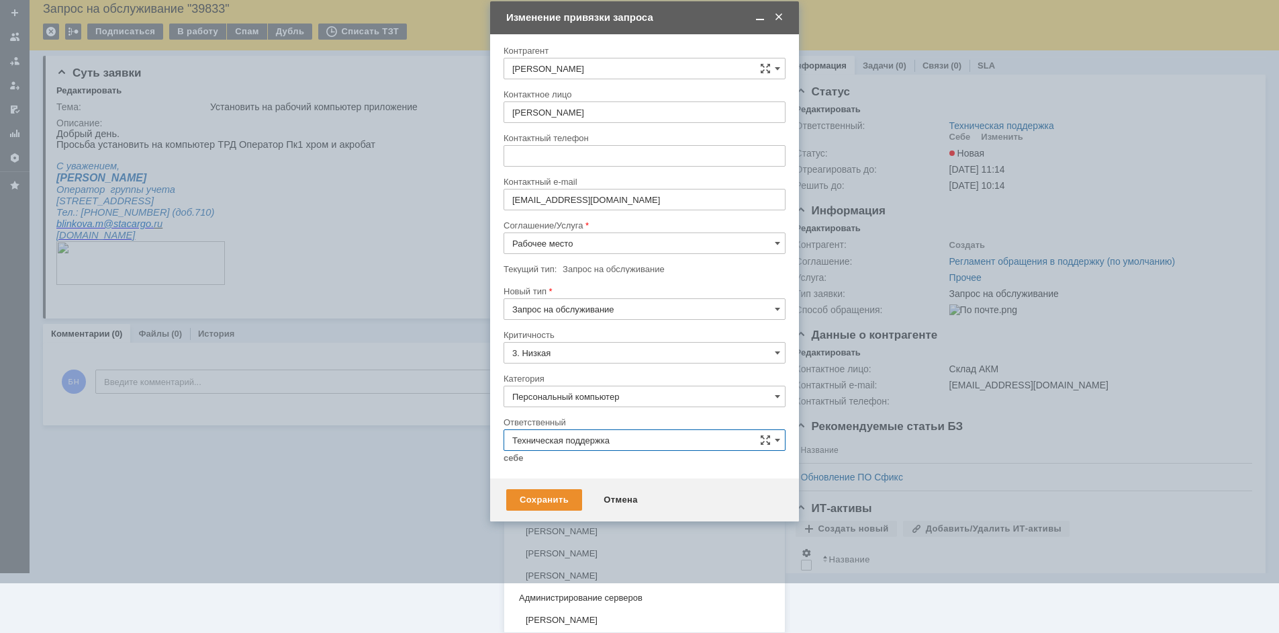
click at [571, 510] on span "[PERSON_NAME]" at bounding box center [644, 509] width 265 height 11
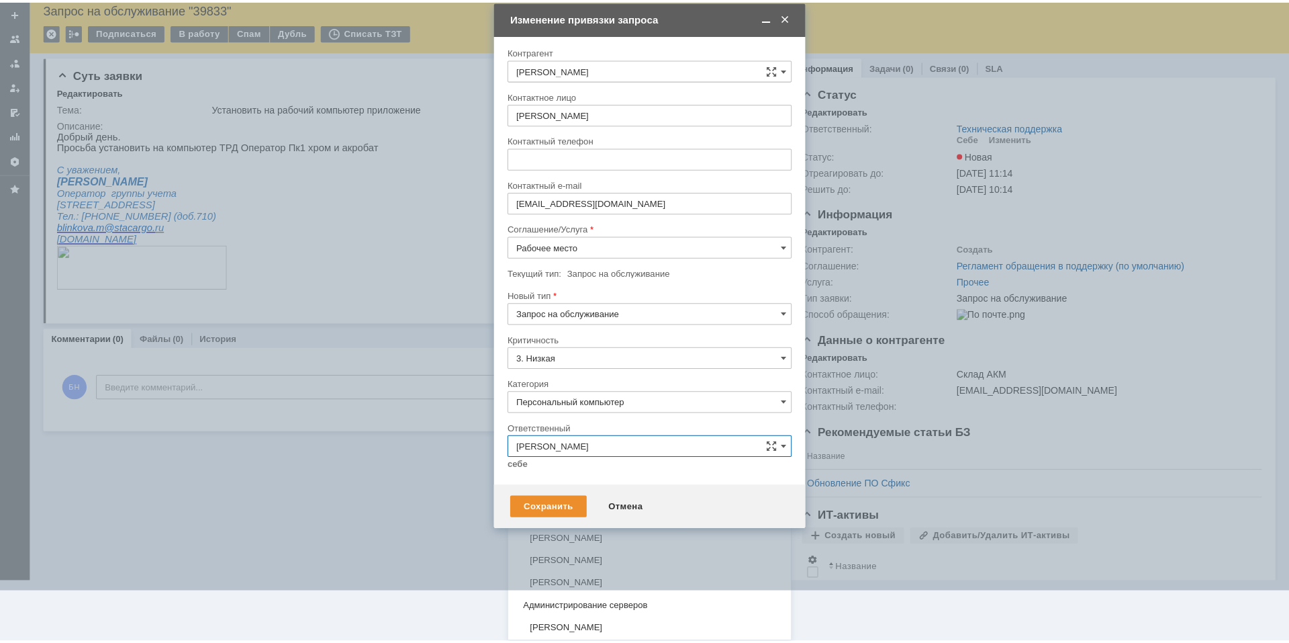
scroll to position [0, 0]
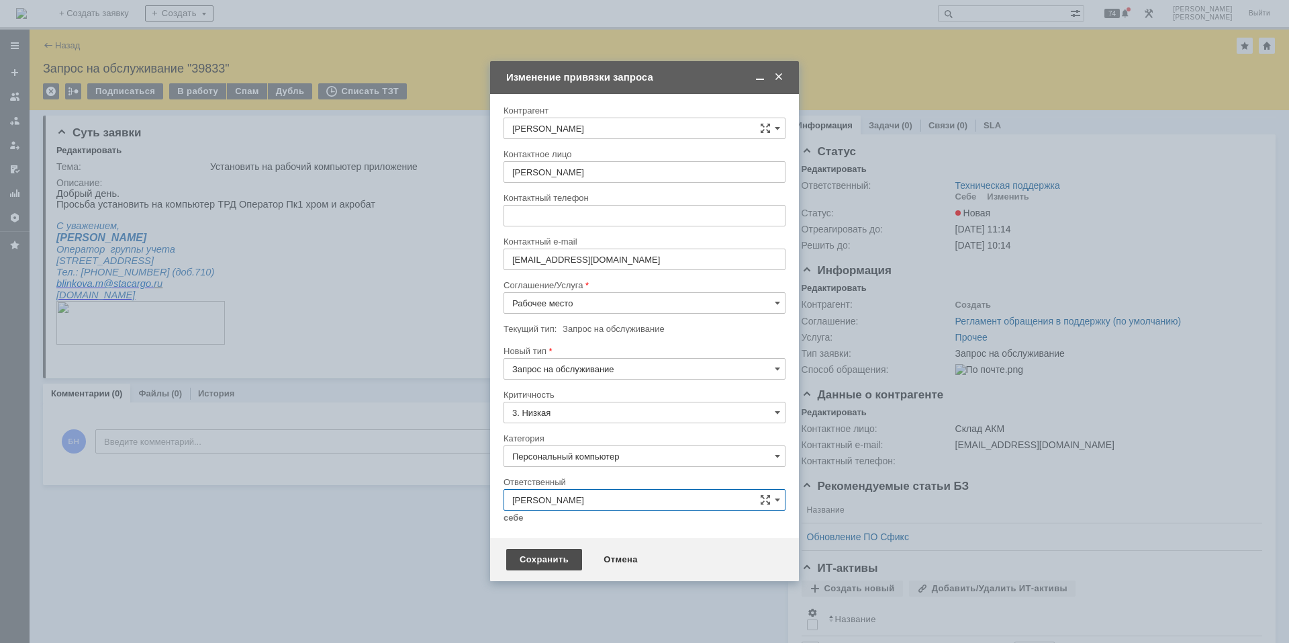
click at [558, 550] on div "Сохранить" at bounding box center [544, 559] width 76 height 21
type input "[PERSON_NAME]"
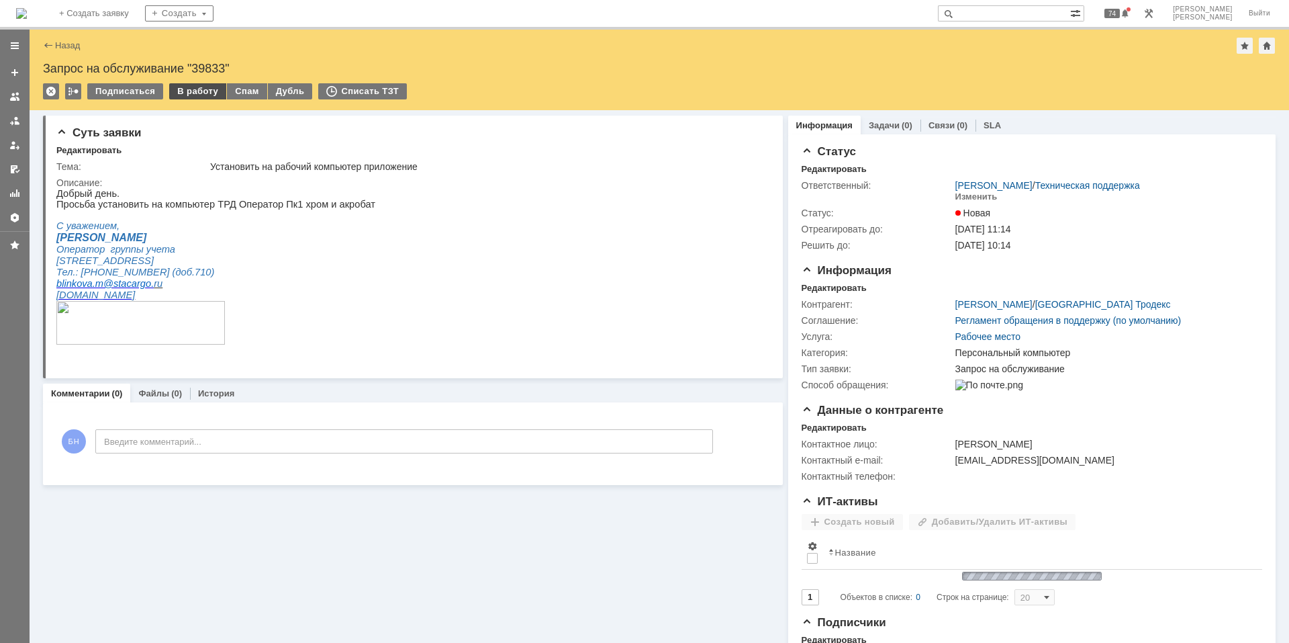
click at [203, 98] on div "В работу" at bounding box center [197, 91] width 57 height 16
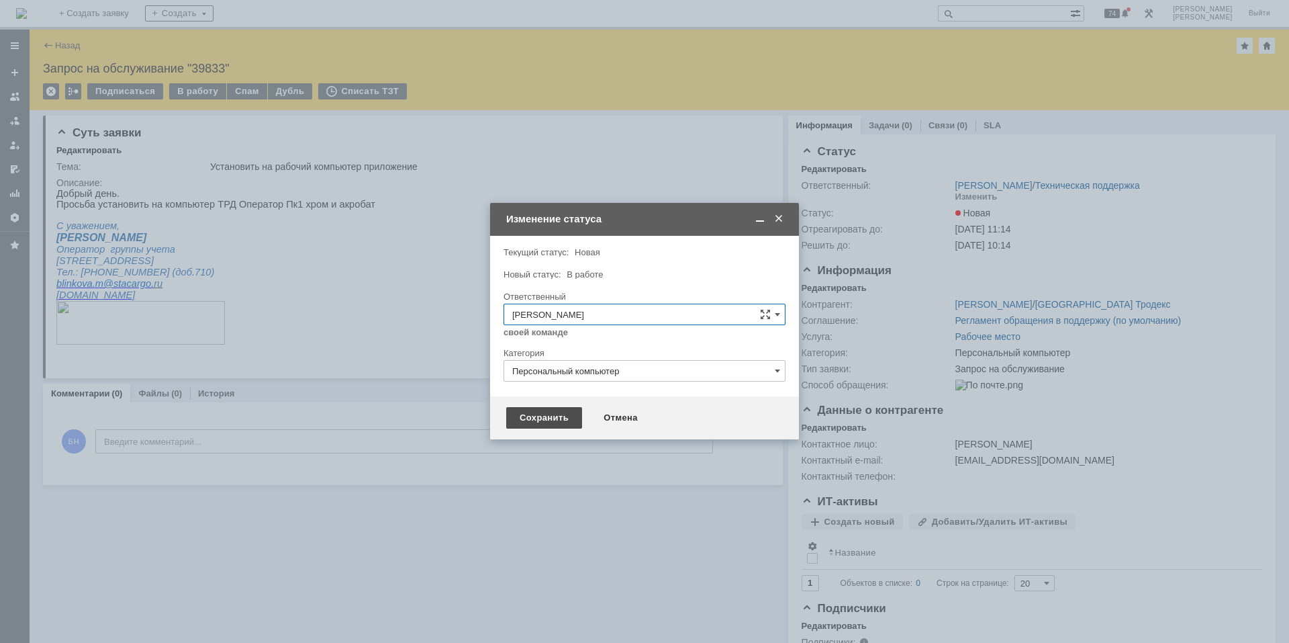
click at [535, 420] on div "Сохранить" at bounding box center [544, 417] width 76 height 21
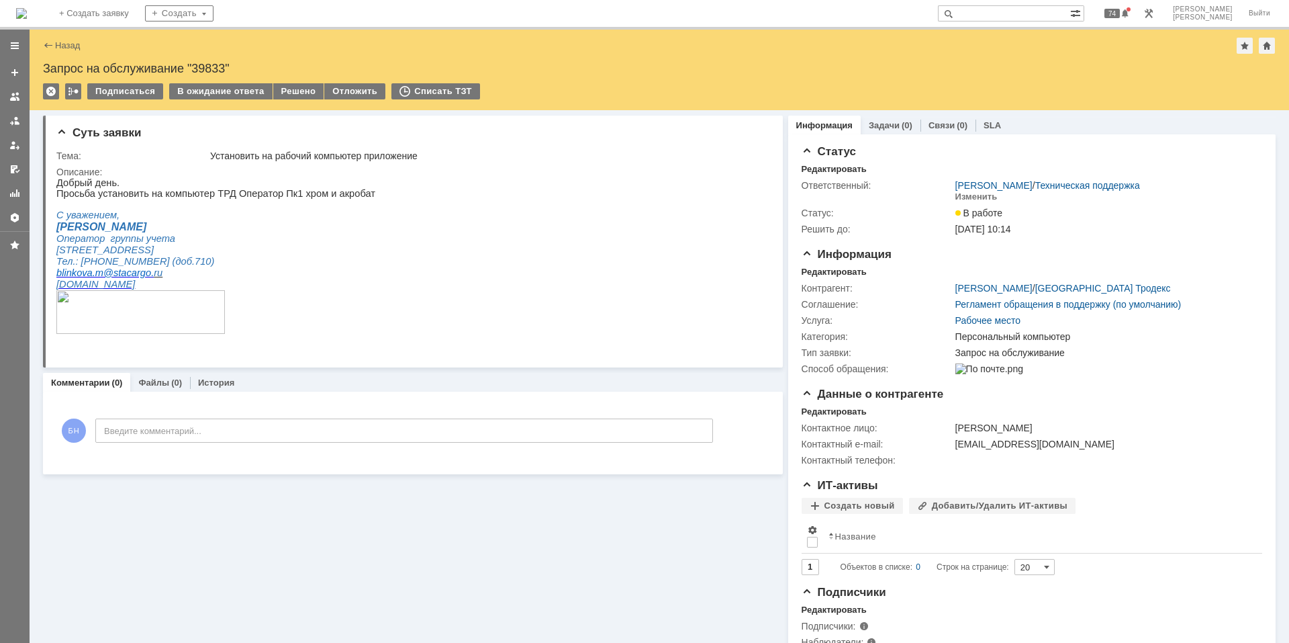
click at [27, 17] on img at bounding box center [21, 13] width 11 height 11
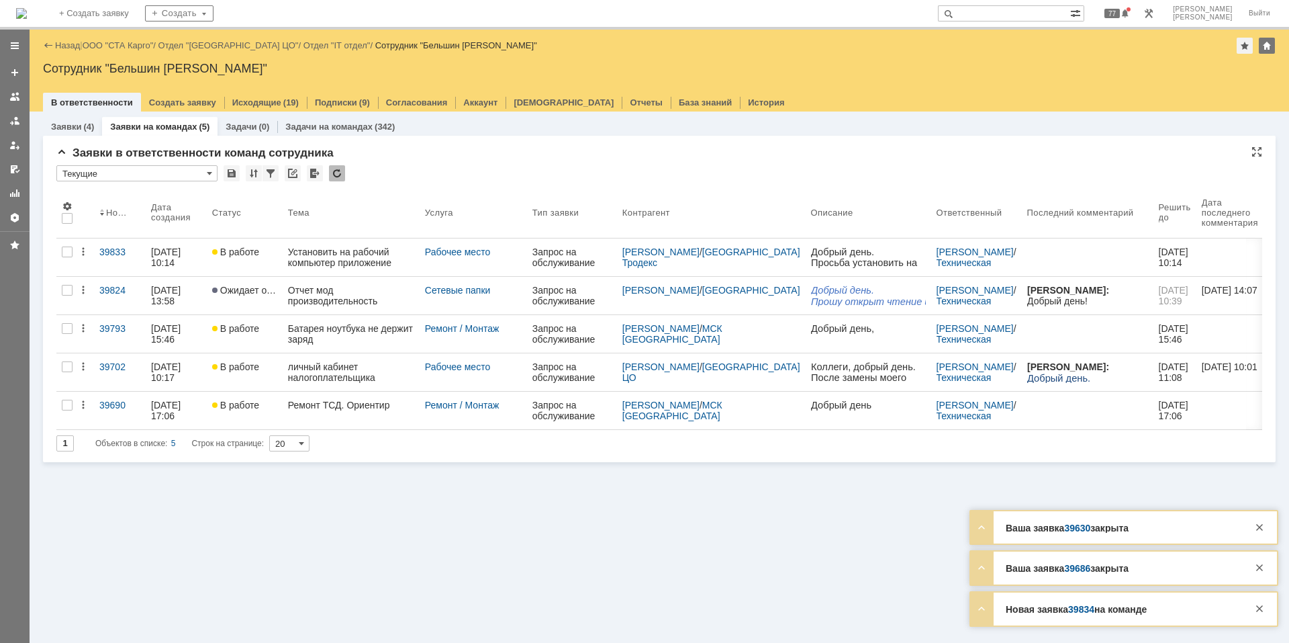
click at [332, 173] on div at bounding box center [337, 173] width 16 height 16
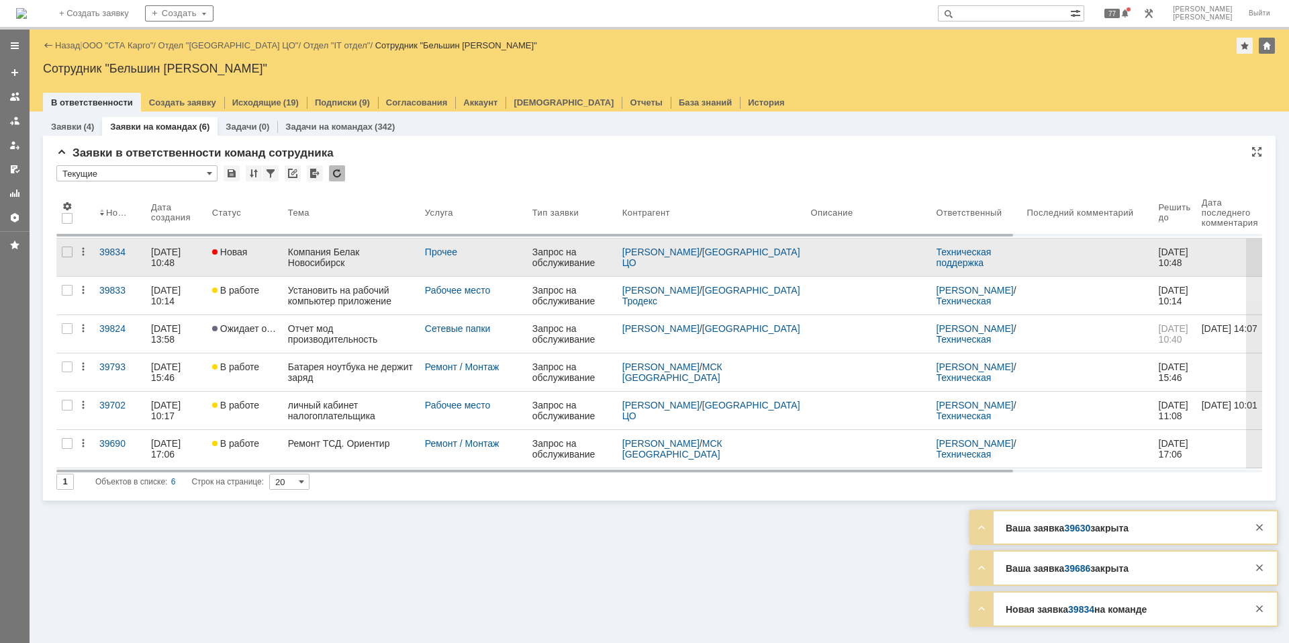
click at [330, 242] on link "Компания Белак Новосибирск" at bounding box center [351, 257] width 137 height 38
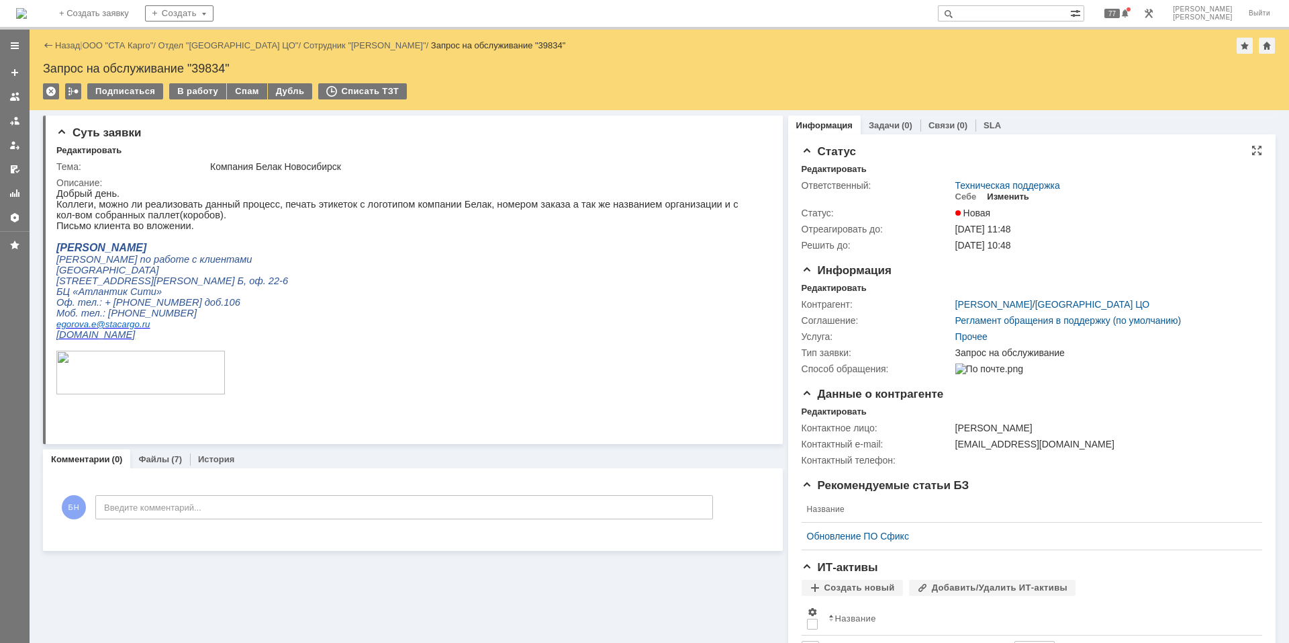
click at [988, 193] on div "Изменить" at bounding box center [1008, 196] width 42 height 11
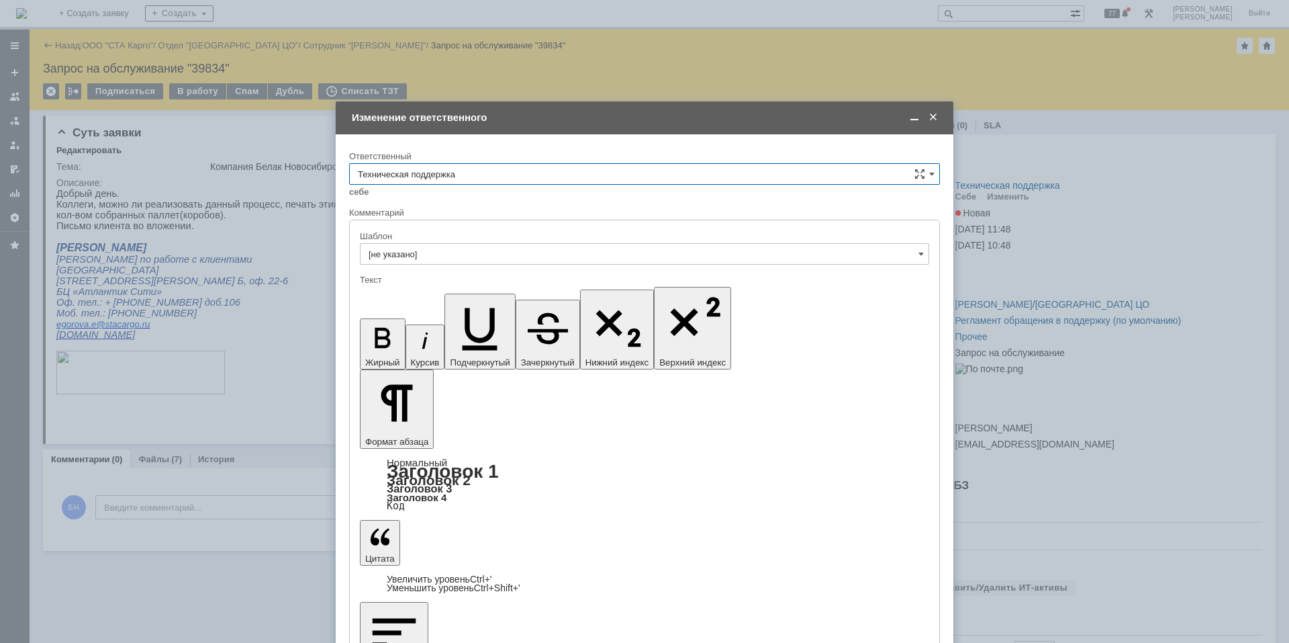
click at [497, 180] on input "Техническая поддержка" at bounding box center [644, 173] width 591 height 21
click at [476, 279] on div "Поддержка 1С" at bounding box center [645, 285] width 590 height 21
type input "Поддержка 1С"
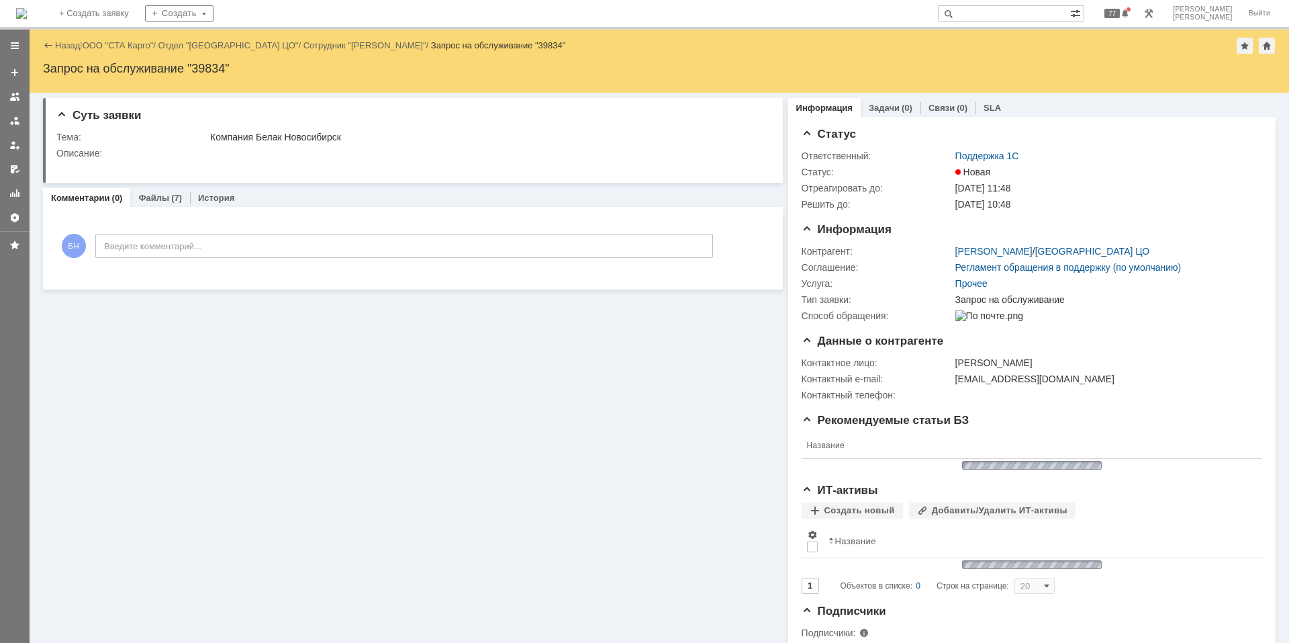
scroll to position [0, 0]
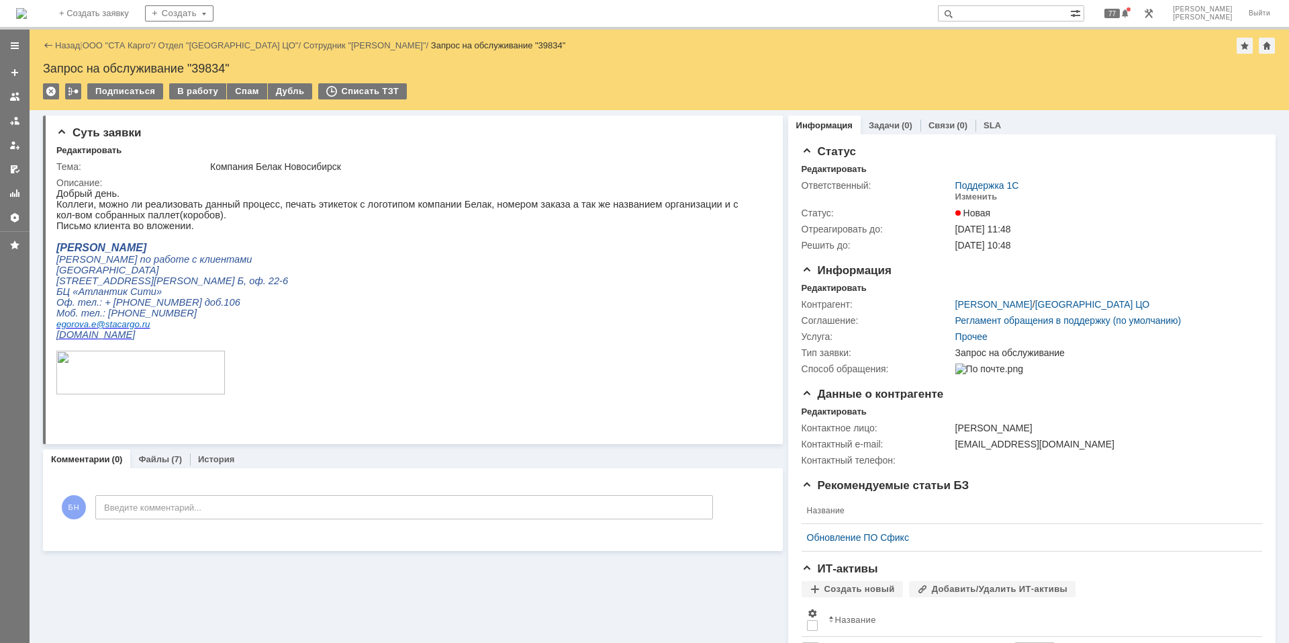
click at [27, 8] on img at bounding box center [21, 13] width 11 height 11
